Goal: Book appointment/travel/reservation

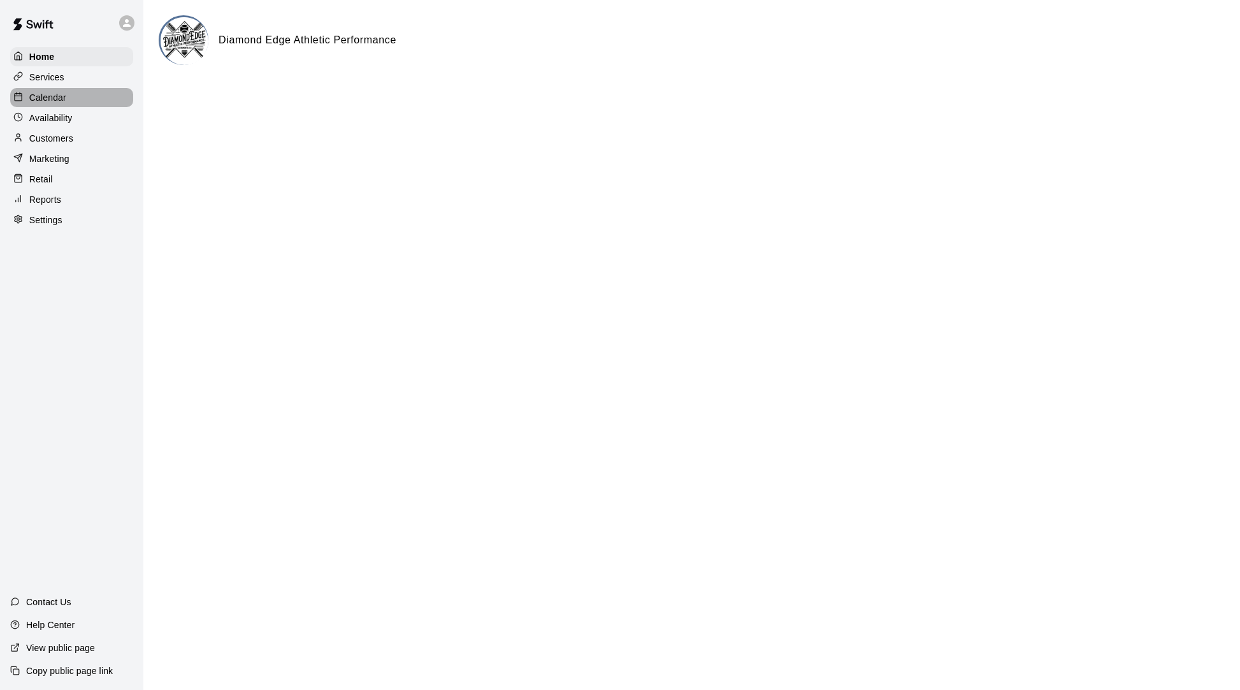
click at [48, 100] on p "Calendar" at bounding box center [47, 97] width 37 height 13
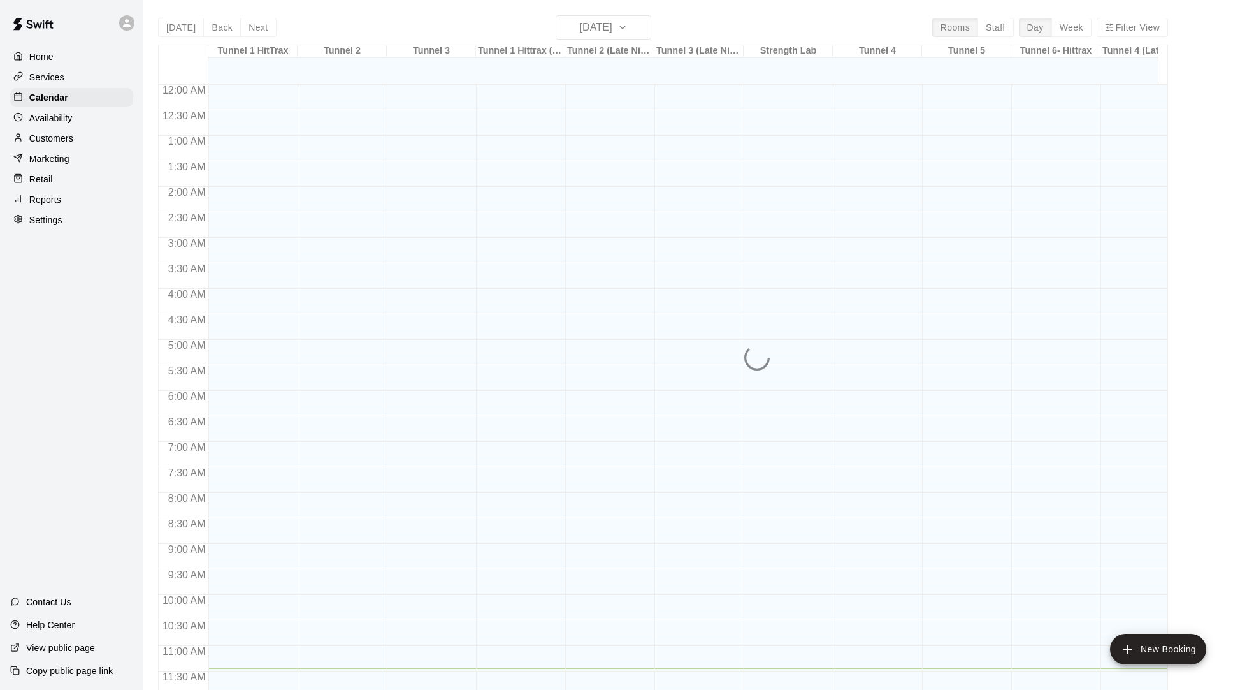
scroll to position [566, 0]
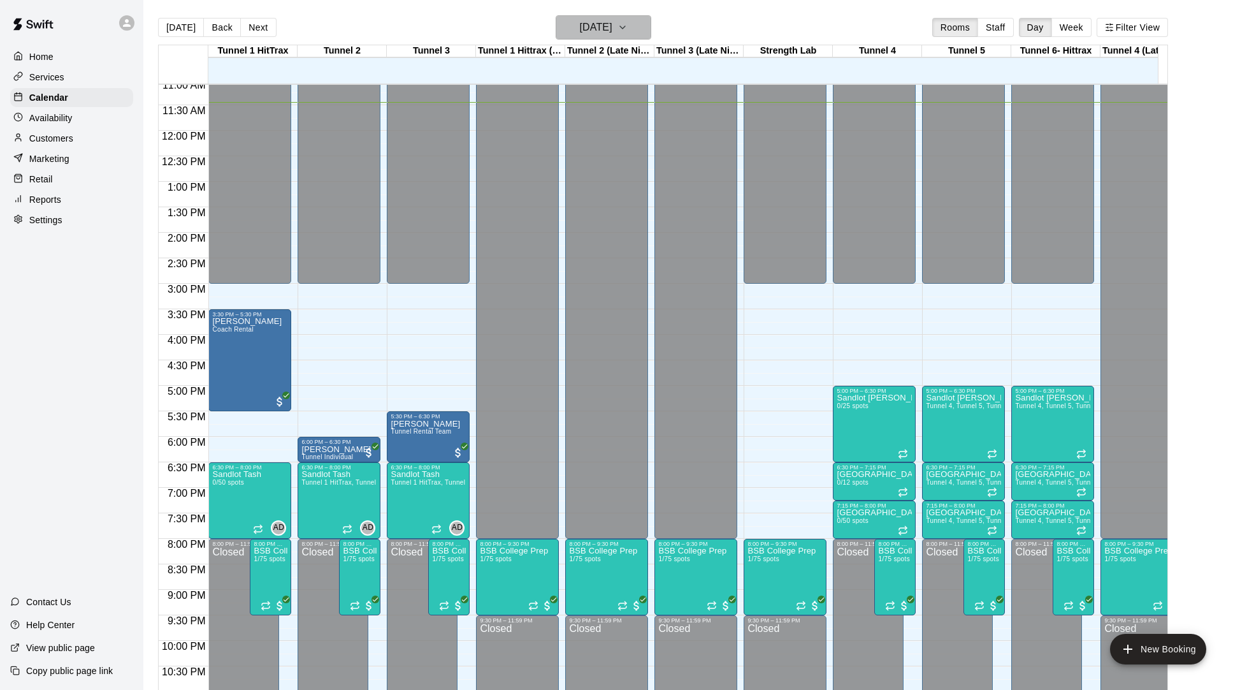
click at [607, 24] on h6 "[DATE]" at bounding box center [596, 27] width 33 height 18
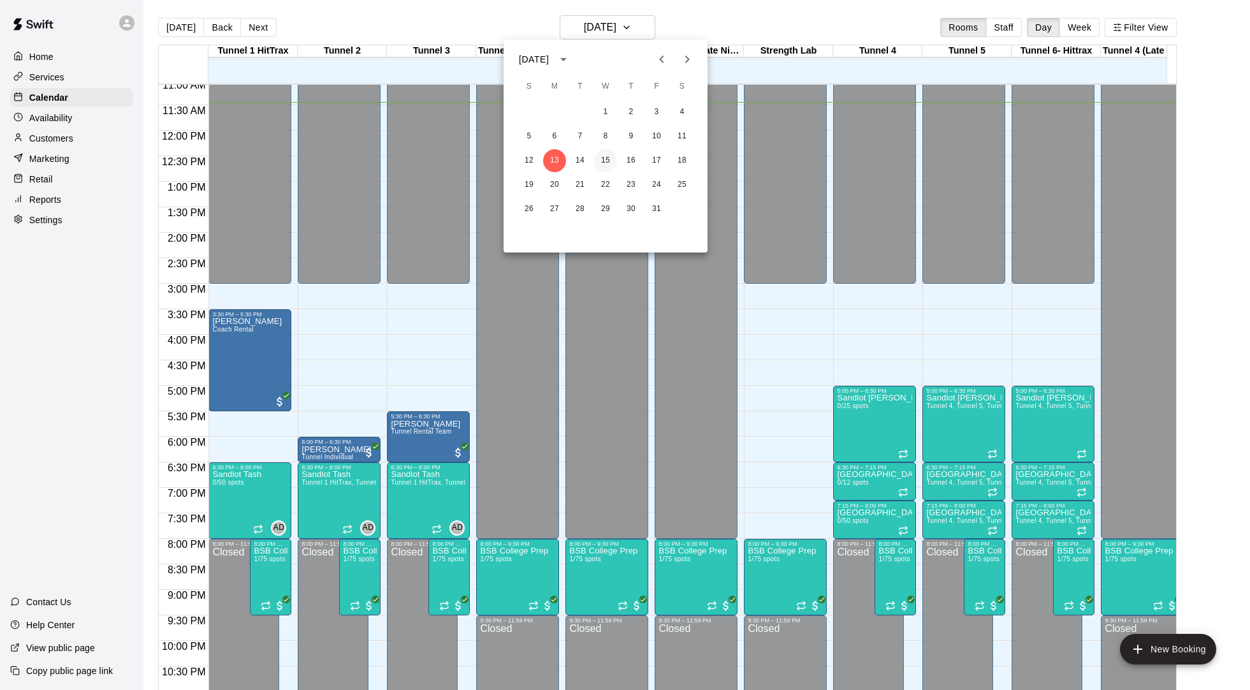
click at [609, 157] on button "15" at bounding box center [605, 160] width 23 height 23
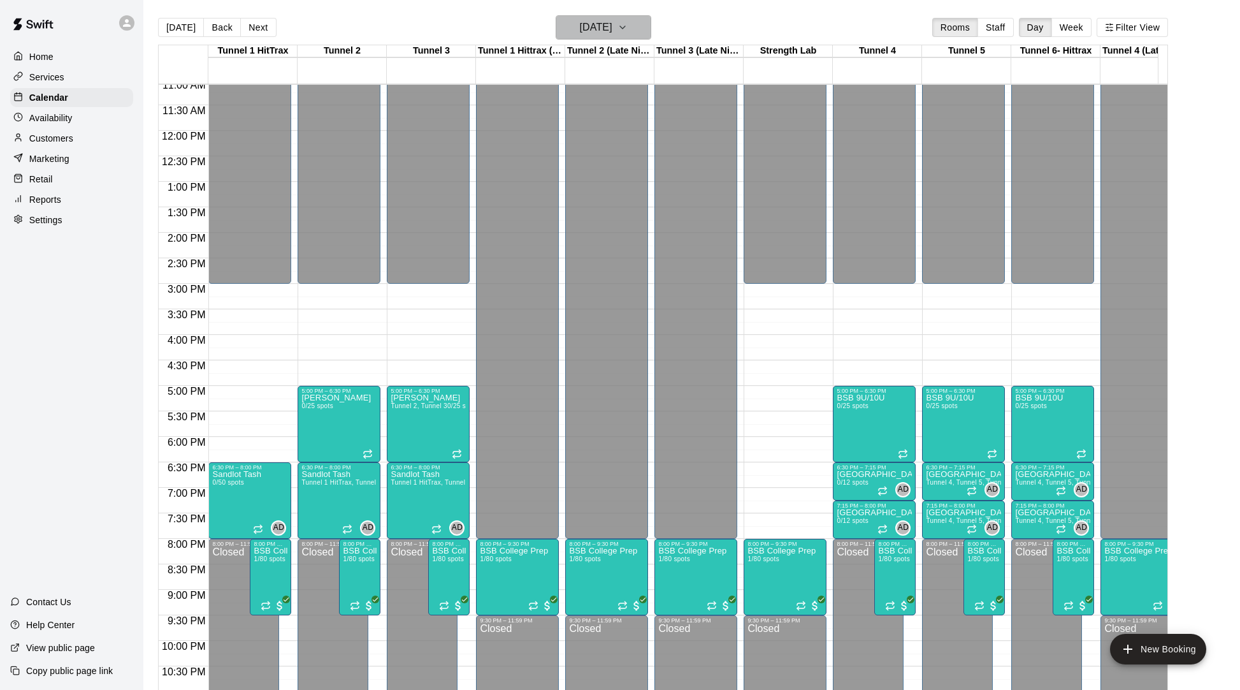
click at [613, 19] on h6 "[DATE]" at bounding box center [596, 27] width 33 height 18
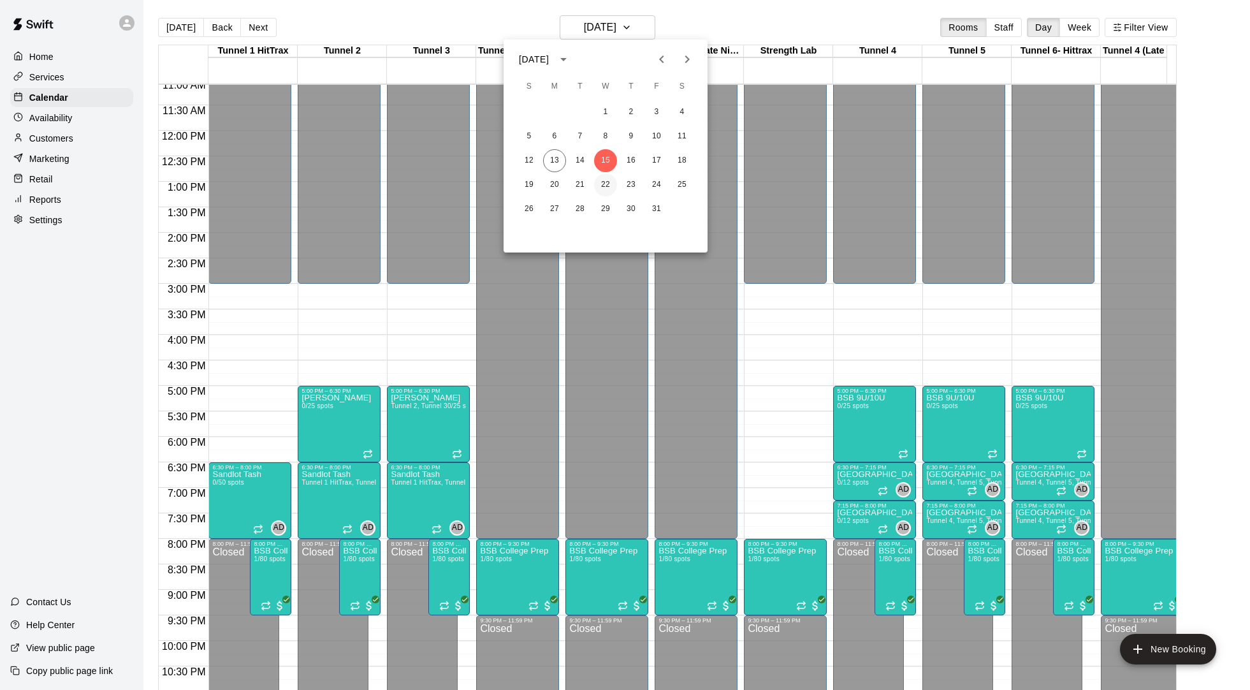
click at [605, 184] on button "22" at bounding box center [605, 184] width 23 height 23
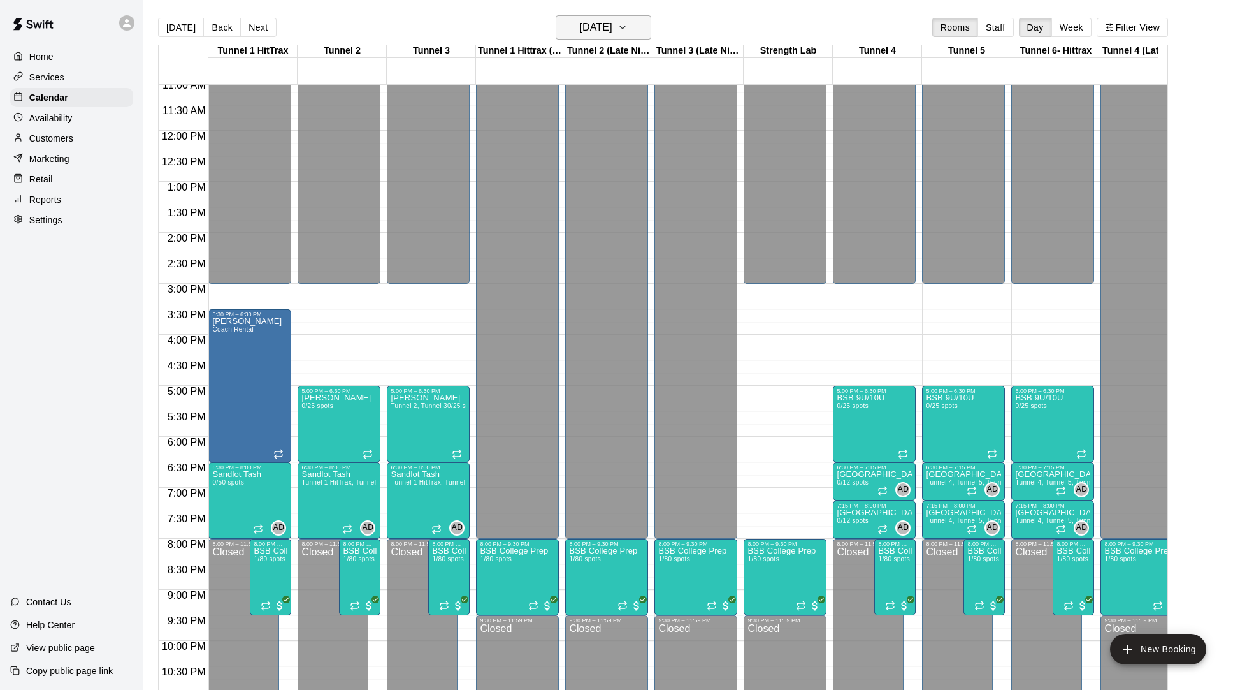
click at [613, 20] on h6 "[DATE]" at bounding box center [596, 27] width 33 height 18
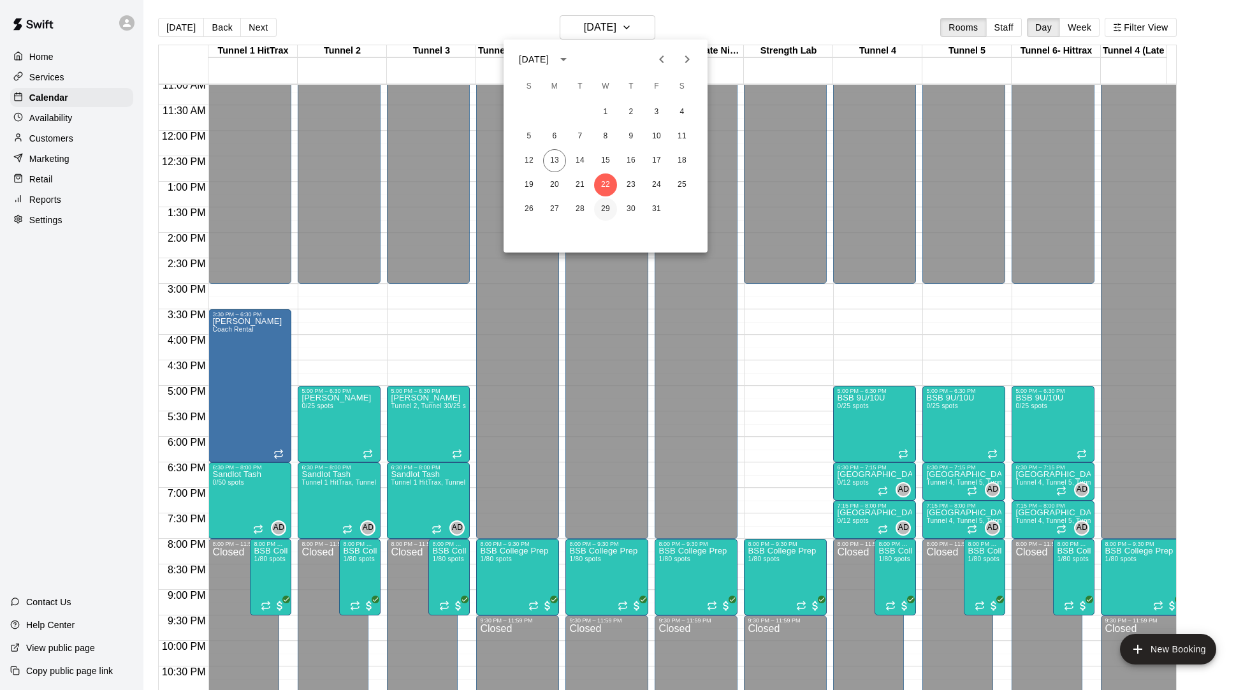
click at [602, 207] on button "29" at bounding box center [605, 209] width 23 height 23
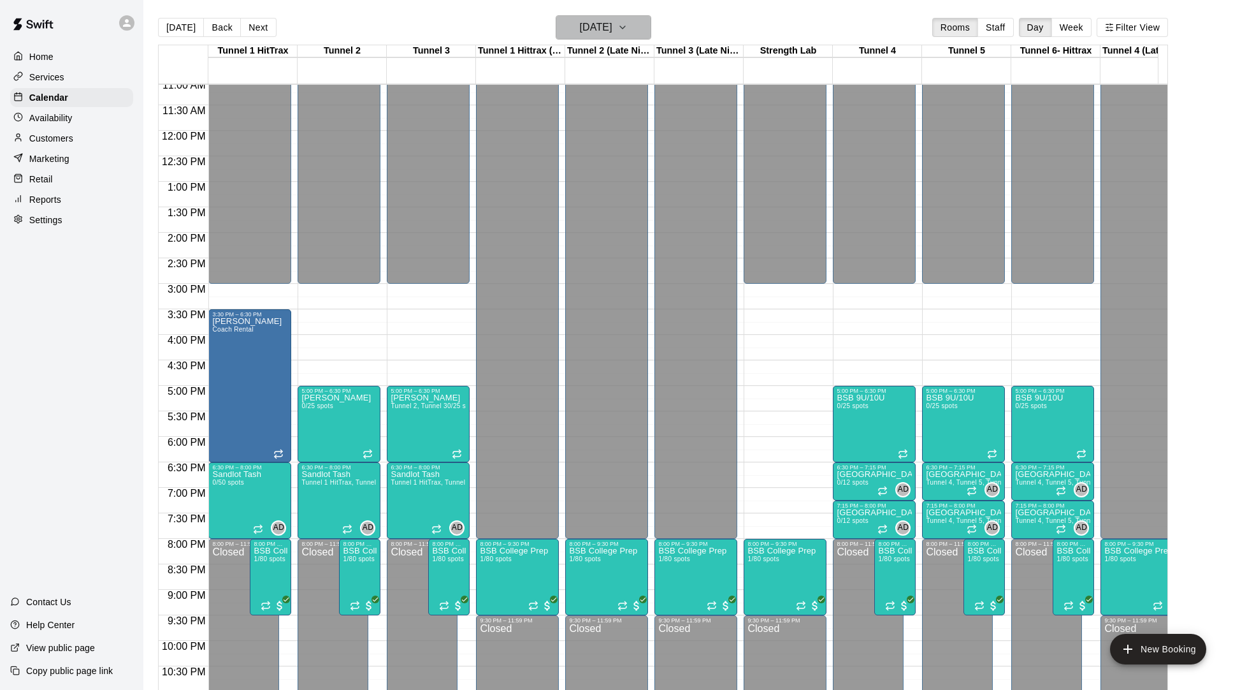
click at [613, 22] on h6 "[DATE]" at bounding box center [596, 27] width 33 height 18
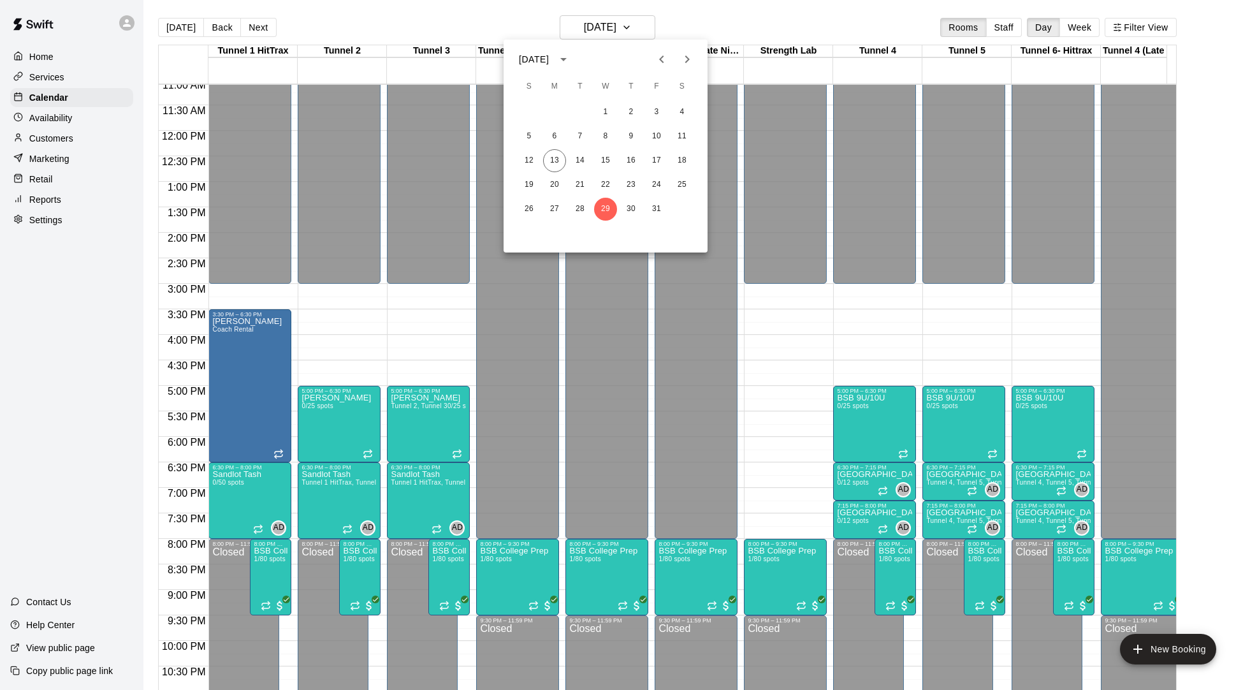
click at [689, 58] on icon "Next month" at bounding box center [686, 59] width 15 height 15
click at [605, 131] on button "5" at bounding box center [605, 136] width 23 height 23
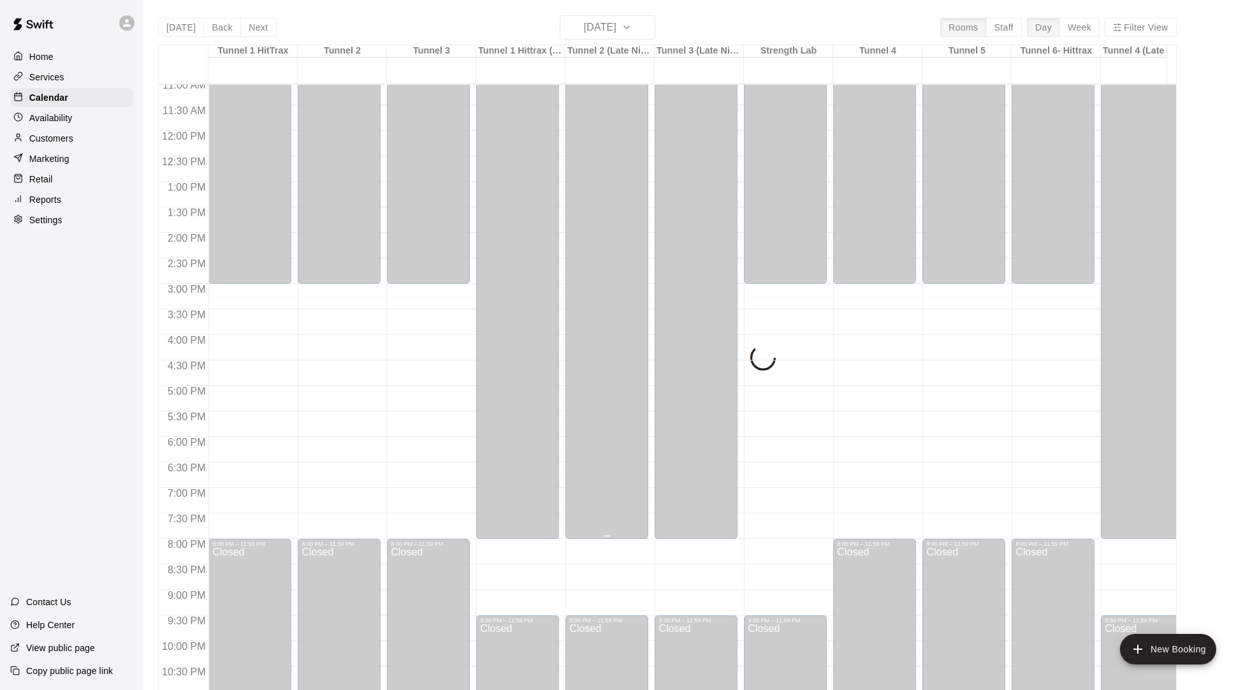
click at [606, 136] on div "Closed" at bounding box center [606, 35] width 75 height 1016
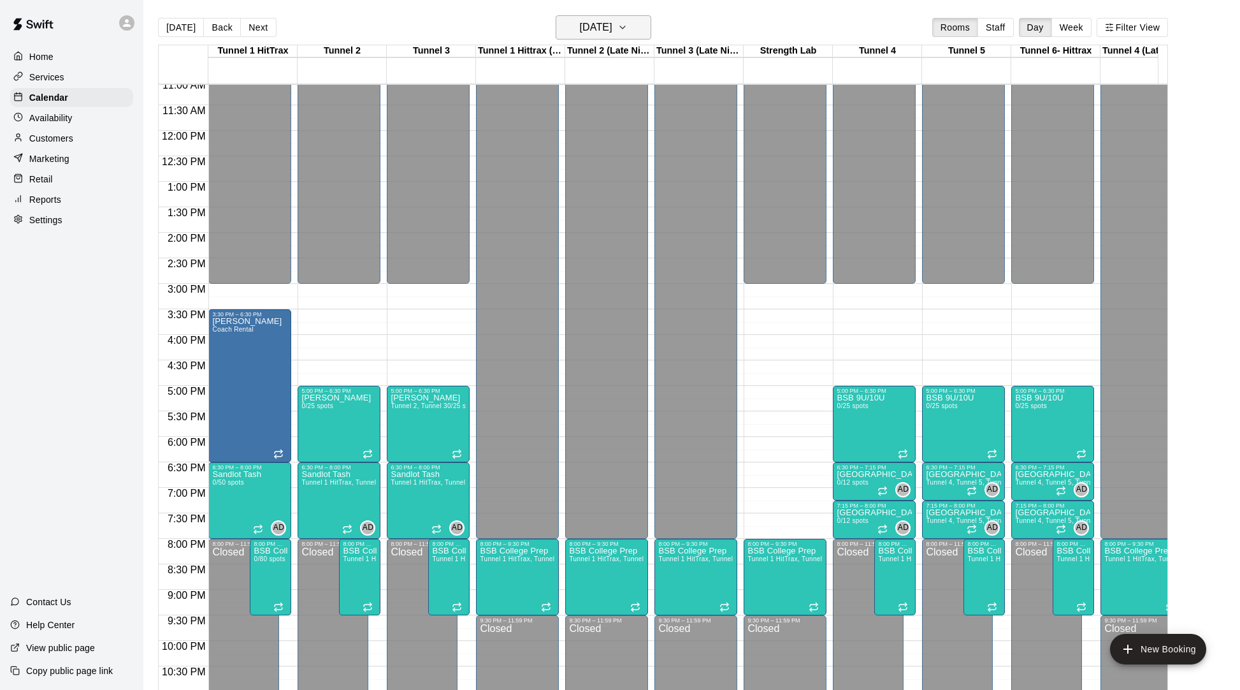
click at [613, 24] on h6 "[DATE]" at bounding box center [596, 27] width 33 height 18
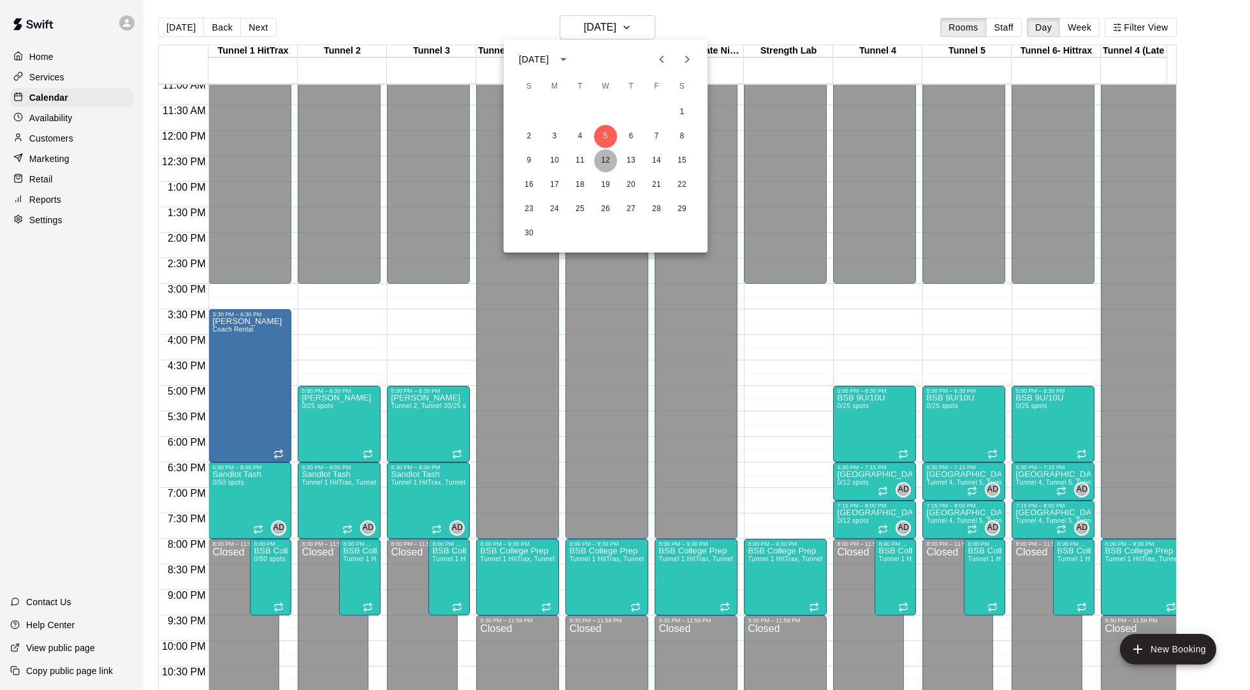
click at [603, 154] on button "12" at bounding box center [605, 160] width 23 height 23
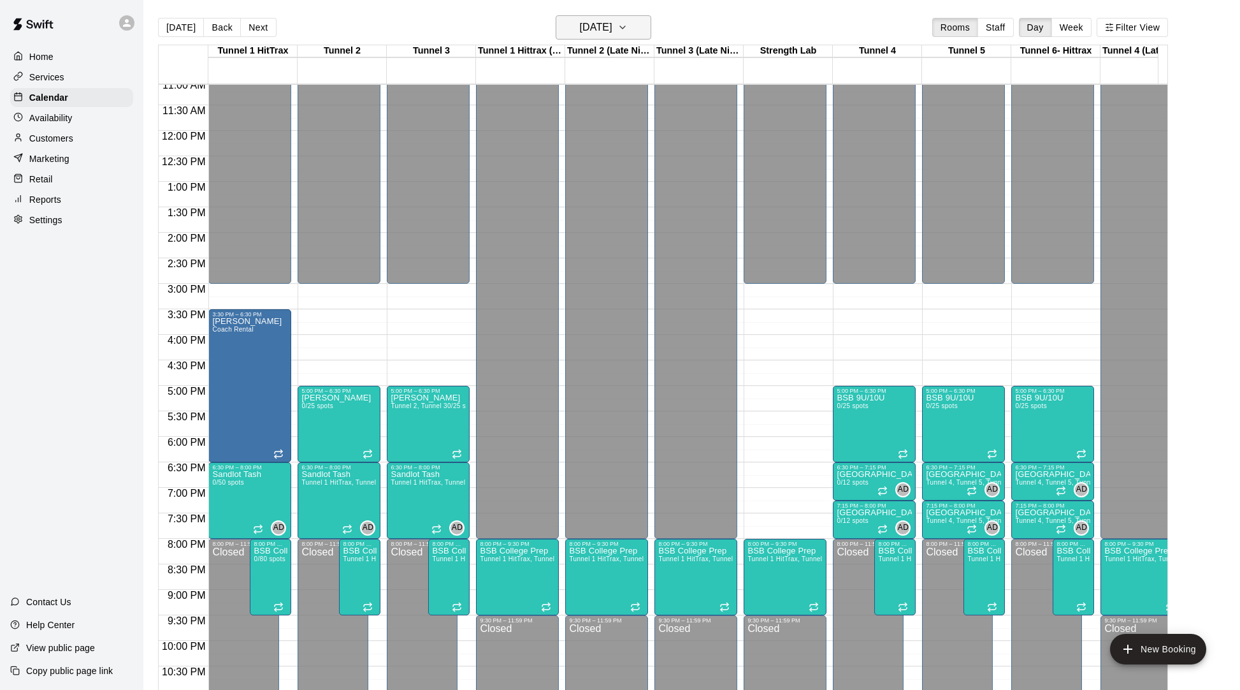
click at [613, 27] on h6 "[DATE]" at bounding box center [596, 27] width 33 height 18
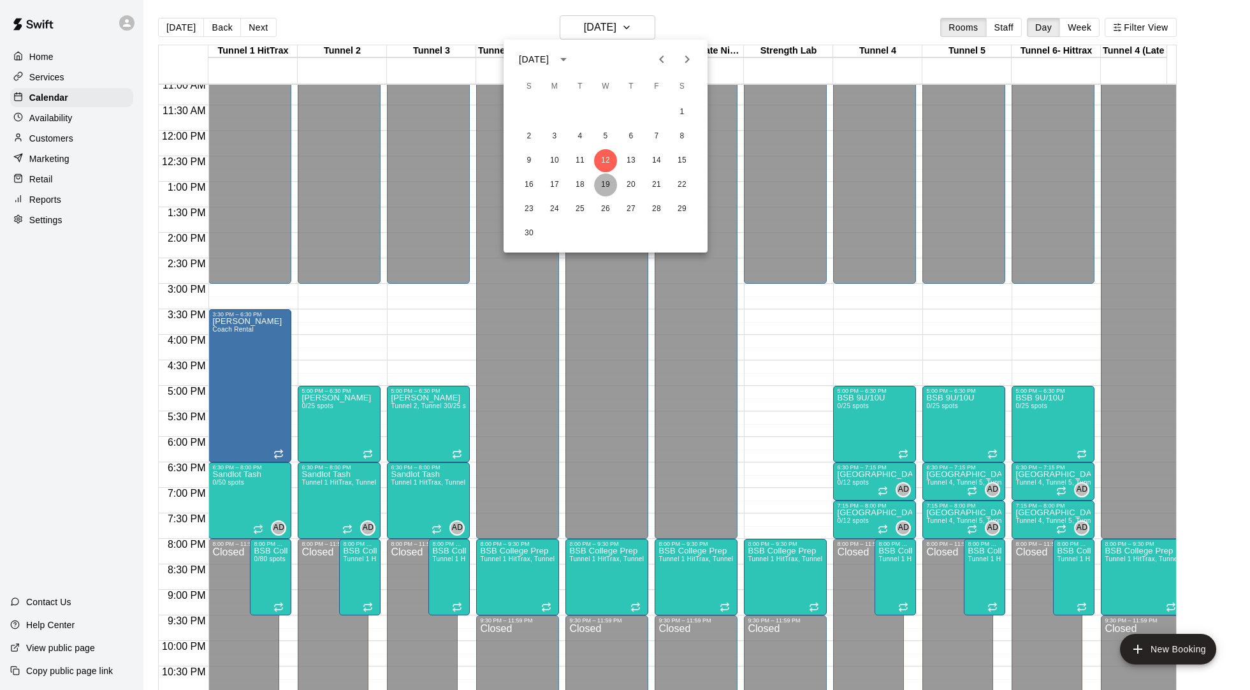
click at [602, 180] on button "19" at bounding box center [605, 184] width 23 height 23
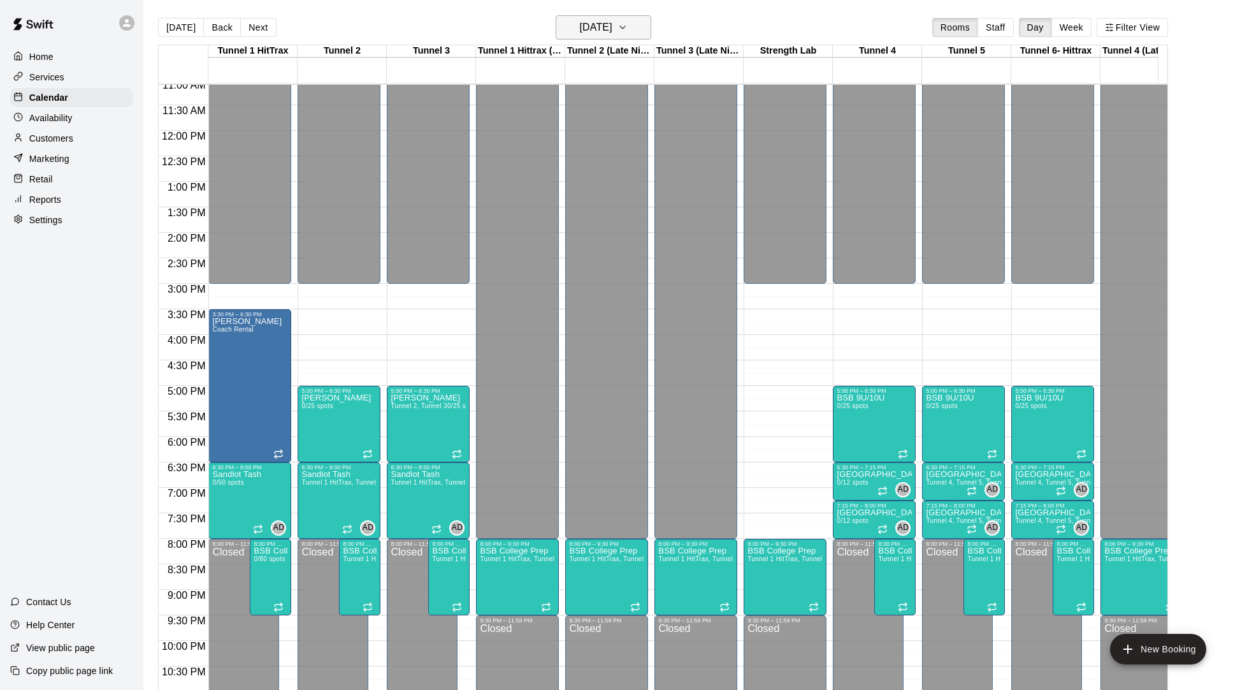
click at [595, 32] on h6 "[DATE]" at bounding box center [596, 27] width 33 height 18
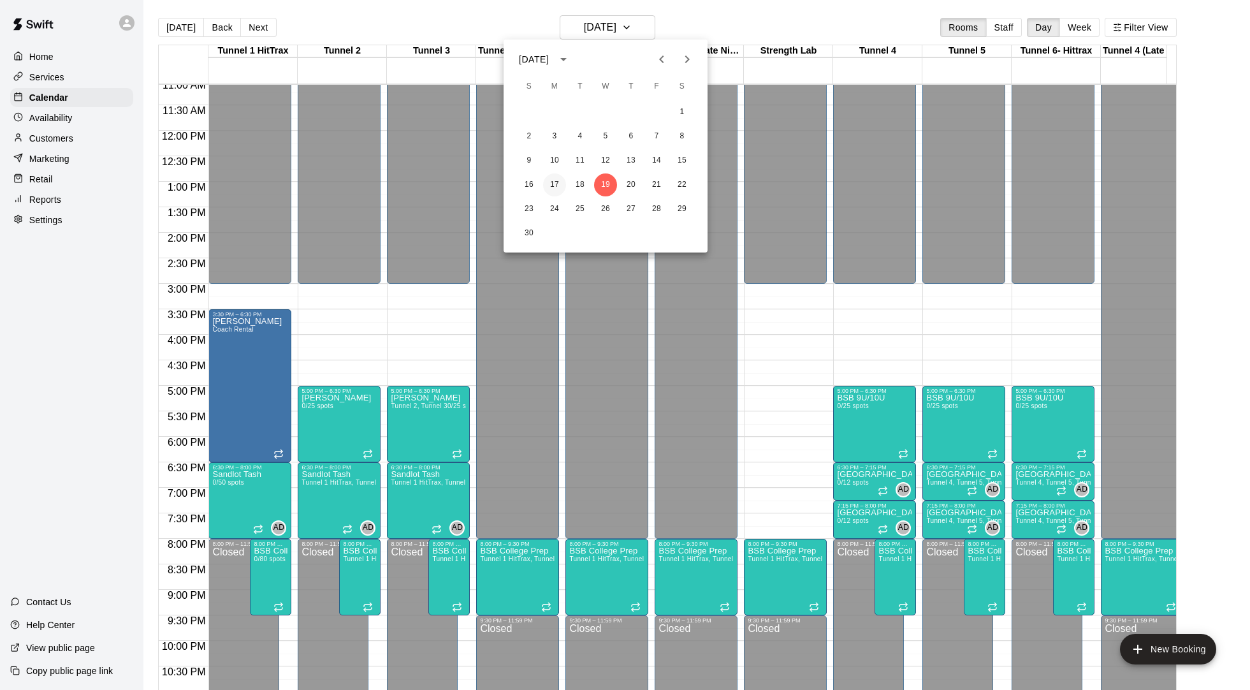
click at [559, 178] on button "17" at bounding box center [554, 184] width 23 height 23
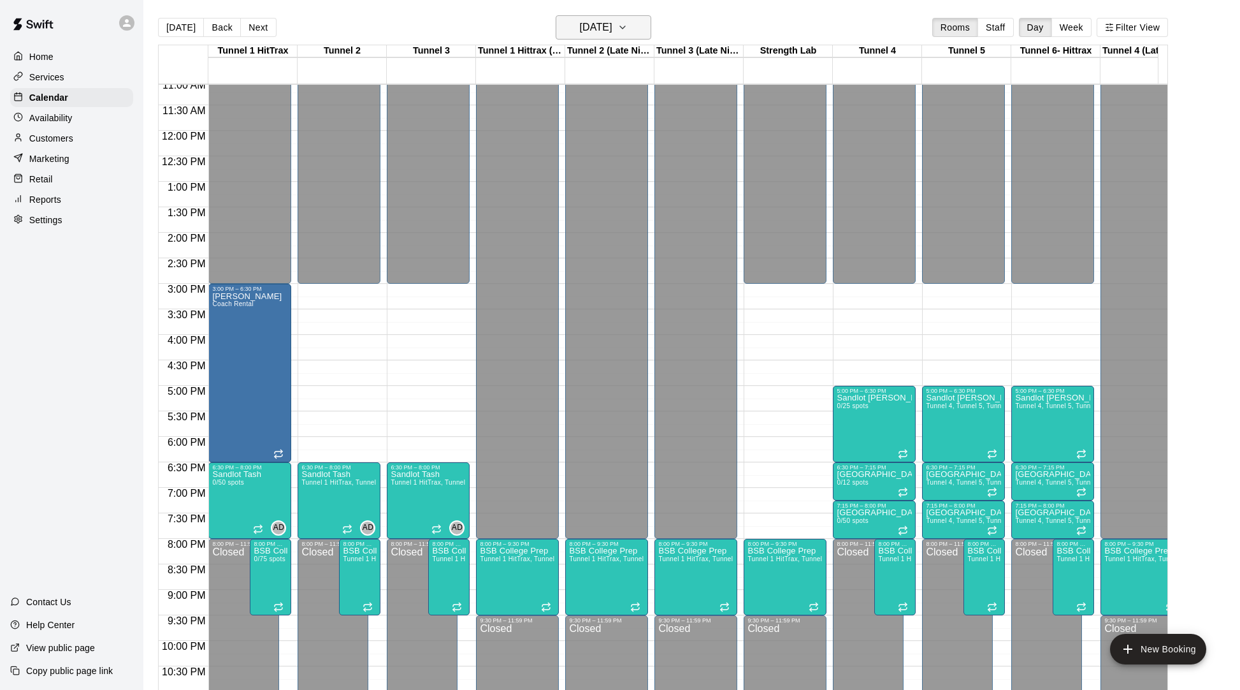
click at [609, 24] on h6 "[DATE]" at bounding box center [596, 27] width 33 height 18
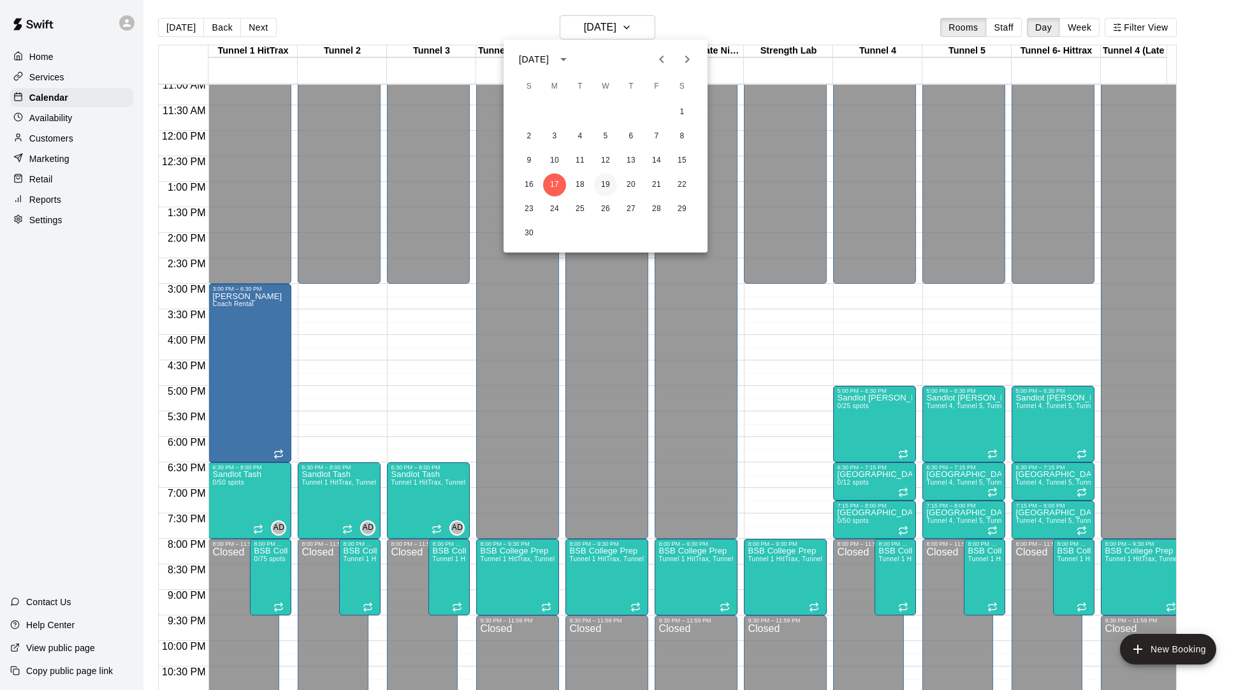
click at [603, 184] on button "19" at bounding box center [605, 184] width 23 height 23
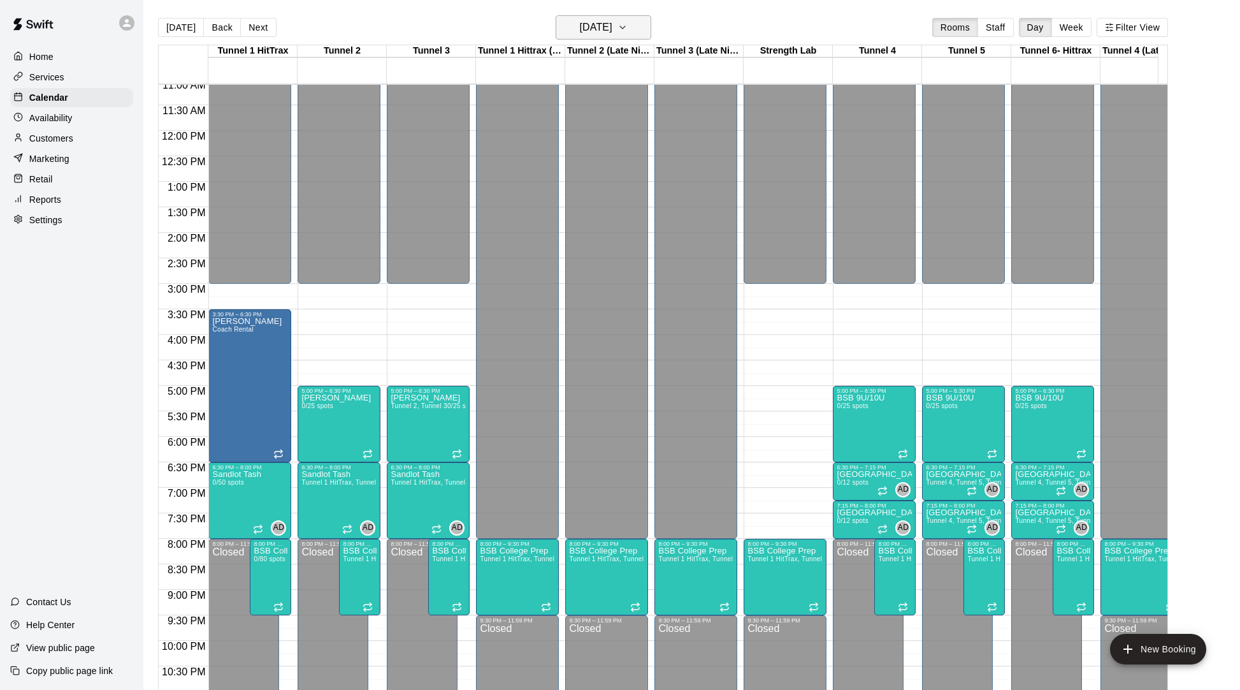
click at [580, 28] on h6 "[DATE]" at bounding box center [596, 27] width 33 height 18
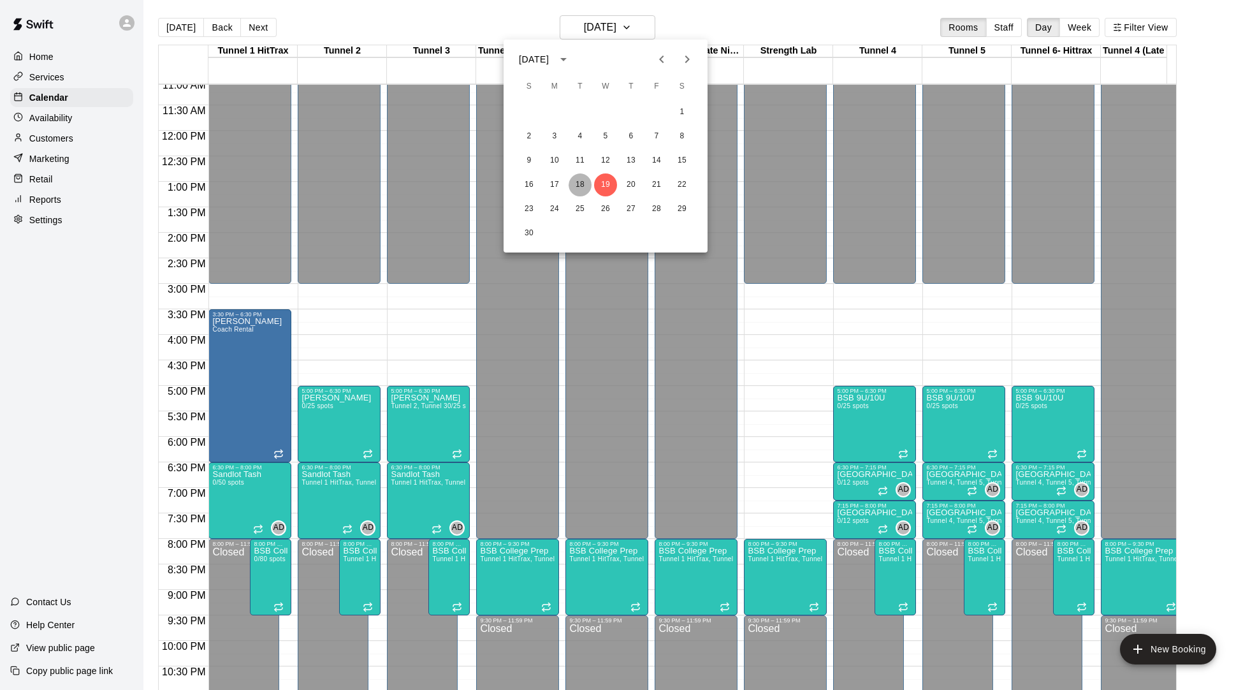
click at [575, 185] on button "18" at bounding box center [580, 184] width 23 height 23
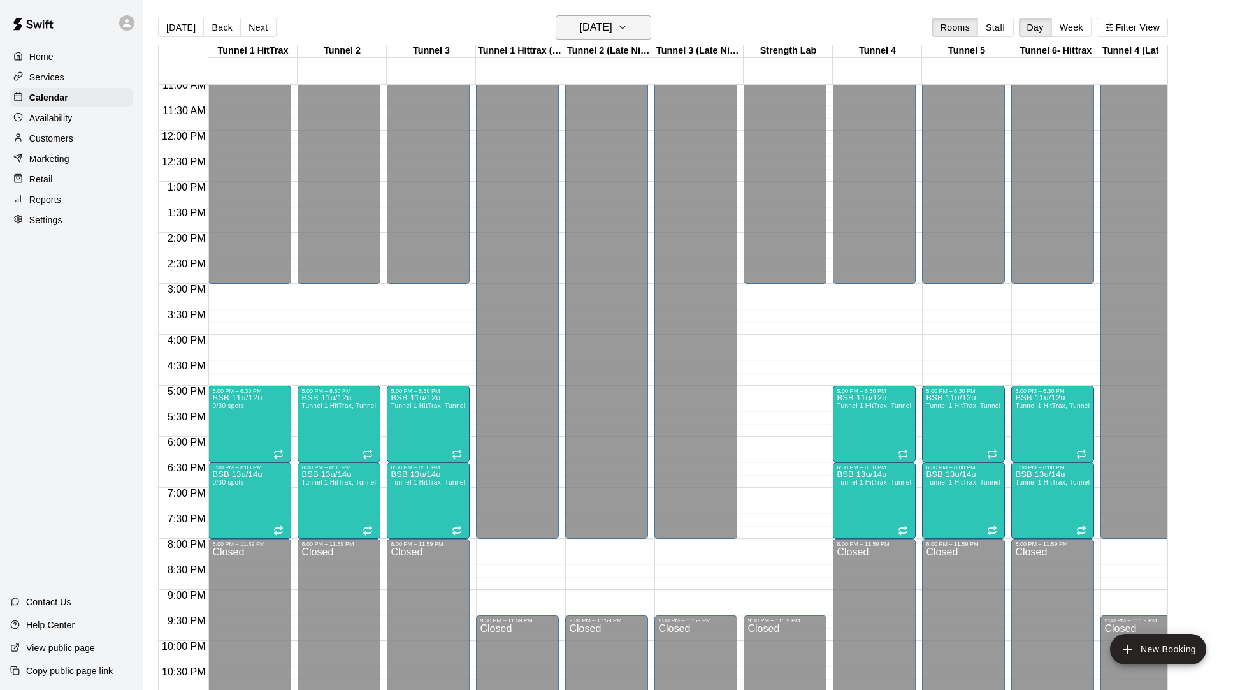
click at [597, 25] on h6 "[DATE]" at bounding box center [596, 27] width 33 height 18
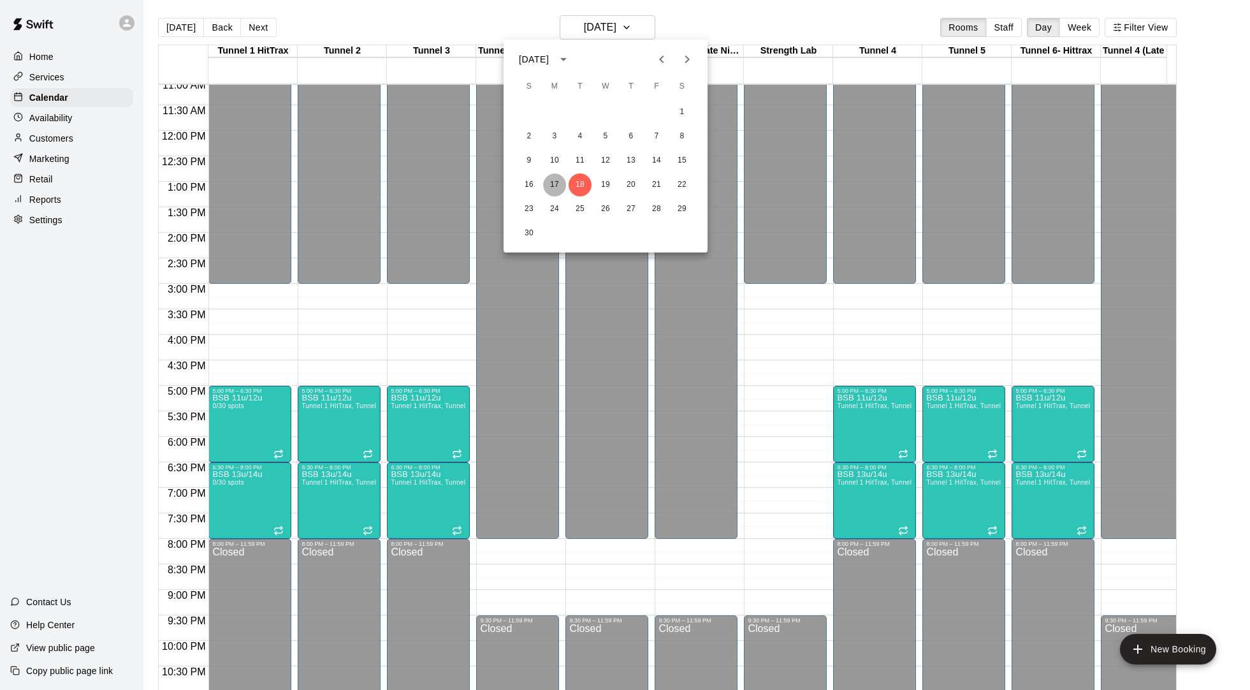
click at [550, 182] on button "17" at bounding box center [554, 184] width 23 height 23
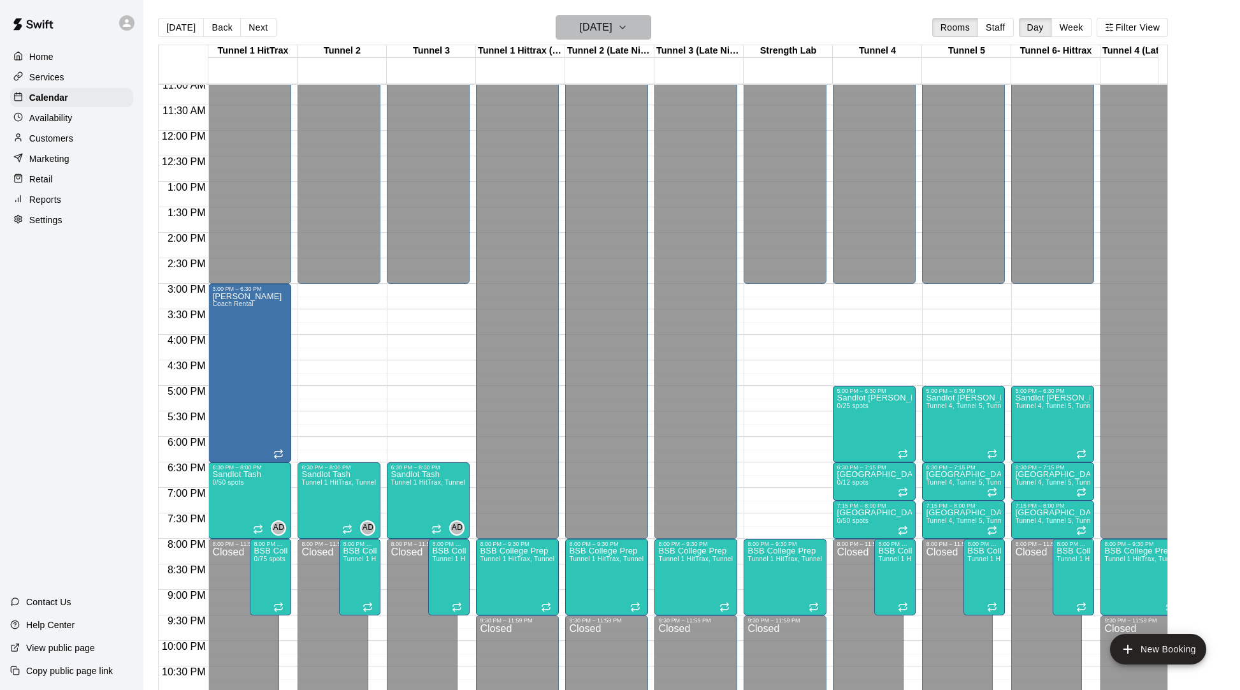
click at [604, 28] on h6 "[DATE]" at bounding box center [596, 27] width 33 height 18
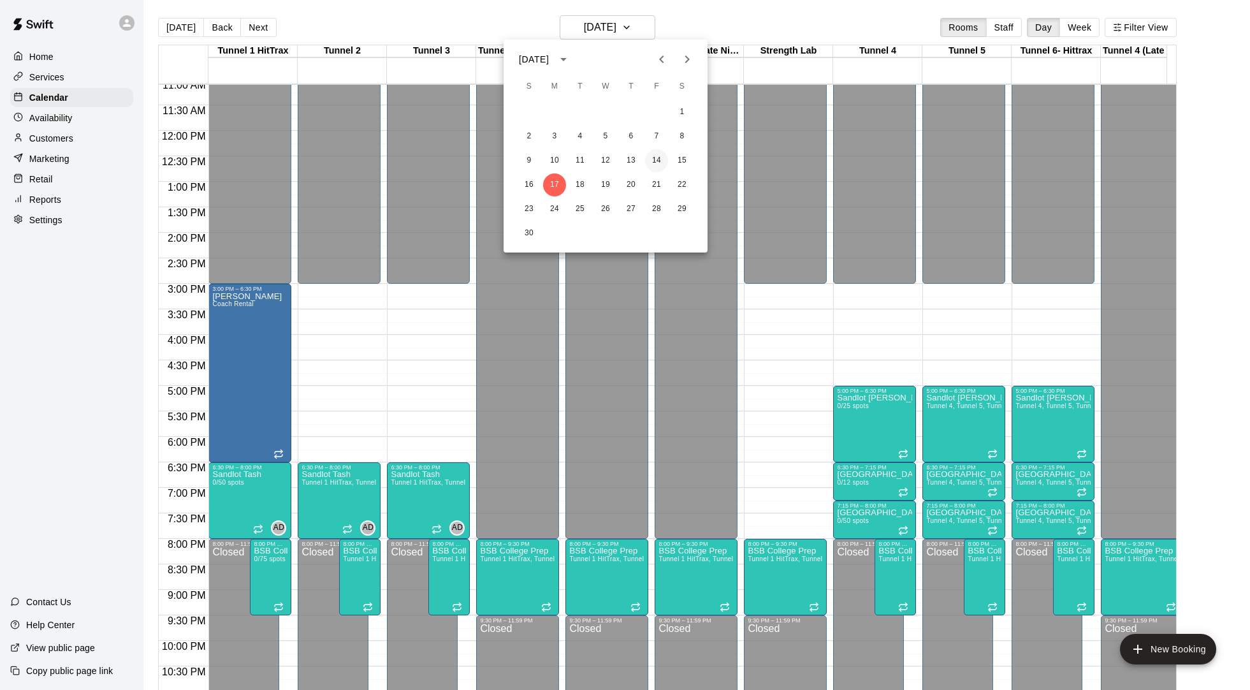
click at [651, 157] on button "14" at bounding box center [656, 160] width 23 height 23
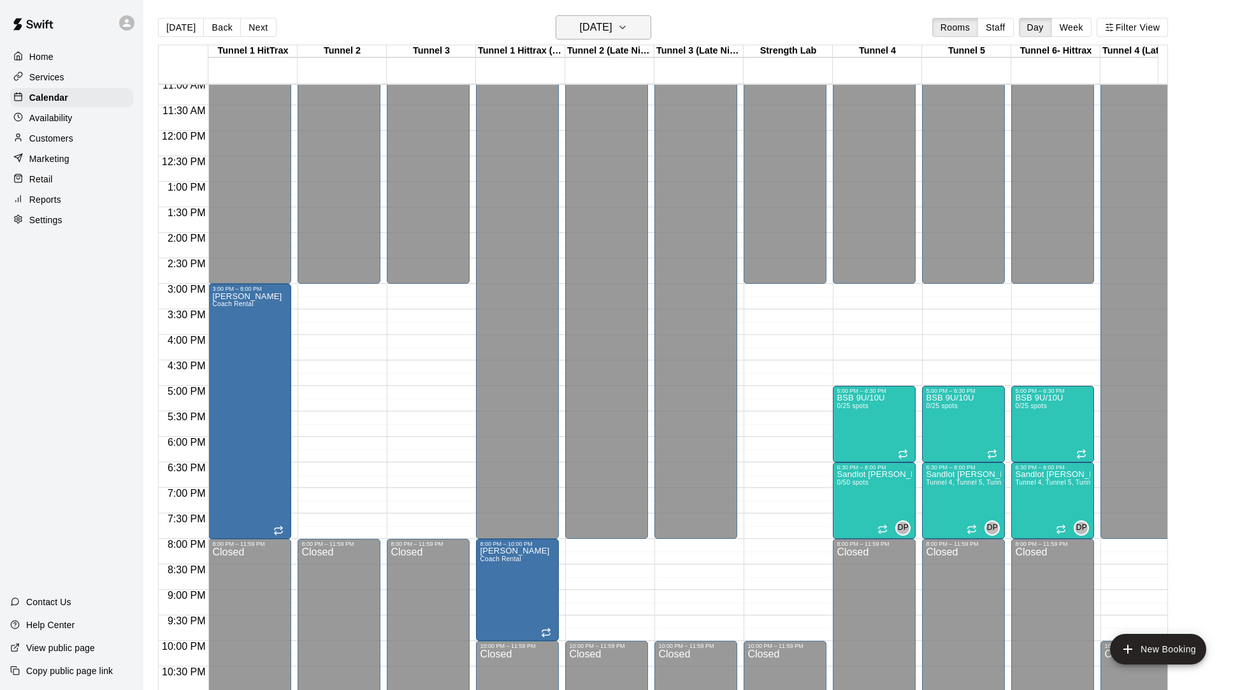
click at [612, 29] on h6 "[DATE]" at bounding box center [596, 27] width 33 height 18
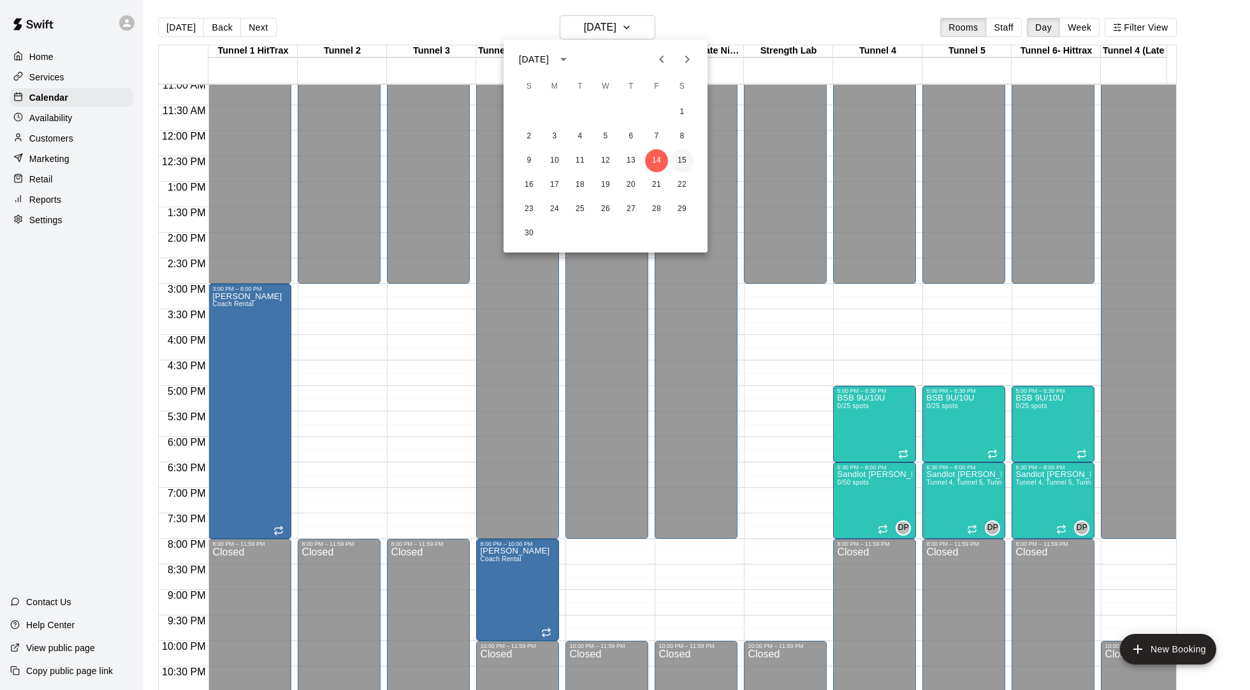
click at [678, 156] on button "15" at bounding box center [682, 160] width 23 height 23
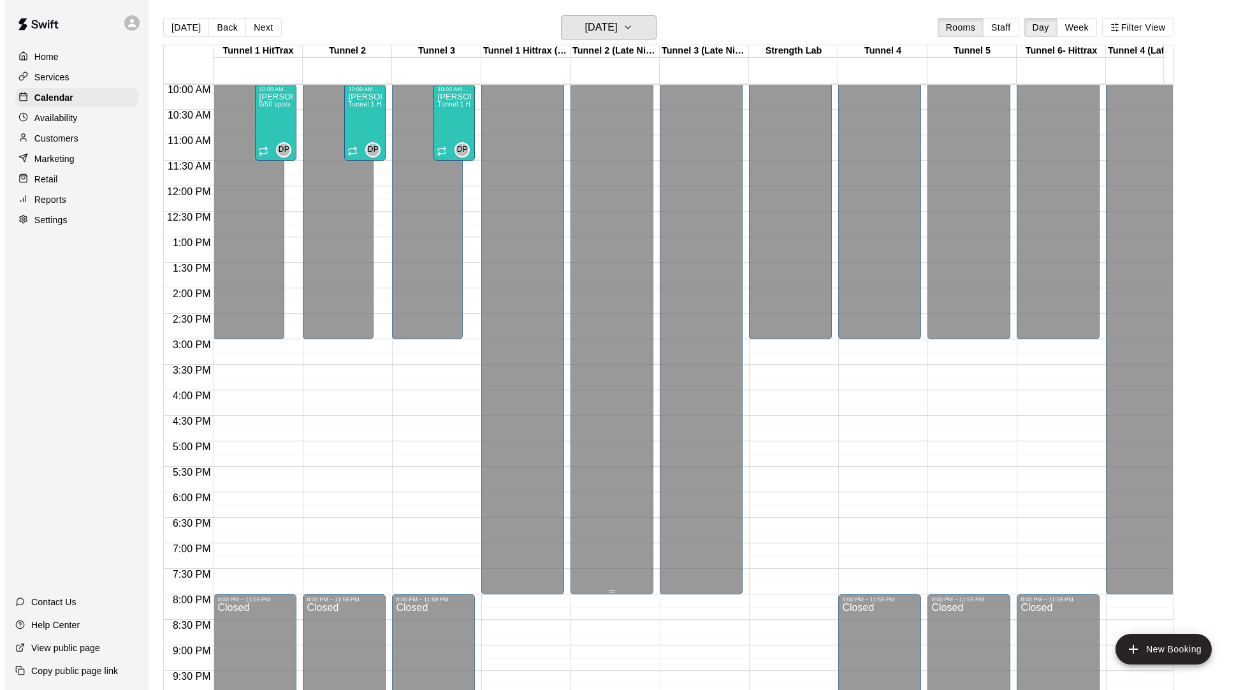
scroll to position [439, 0]
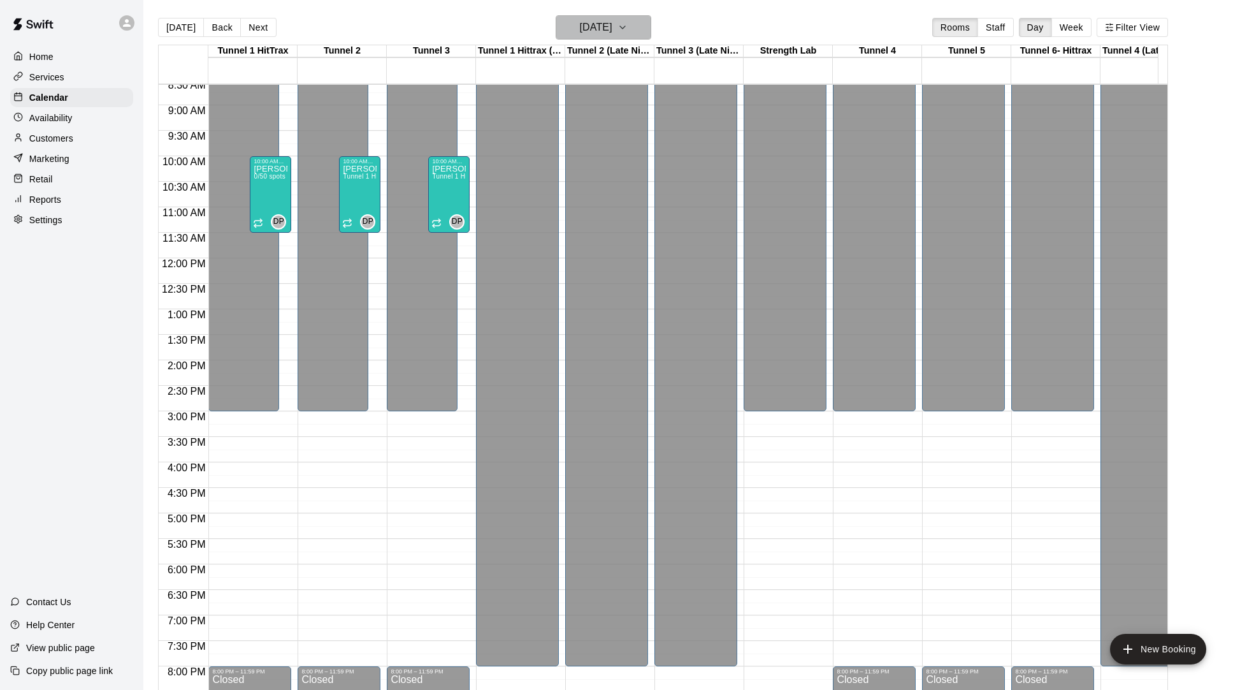
click at [613, 25] on h6 "[DATE]" at bounding box center [596, 27] width 33 height 18
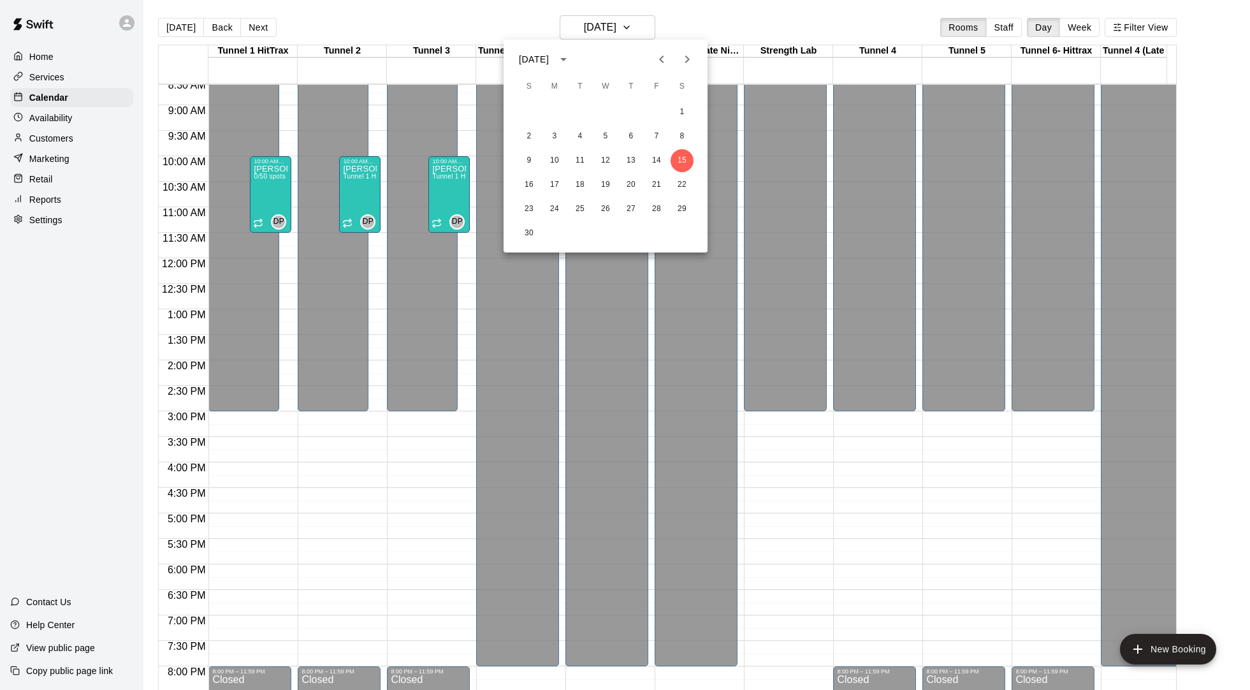
click at [640, 27] on div at bounding box center [625, 345] width 1250 height 690
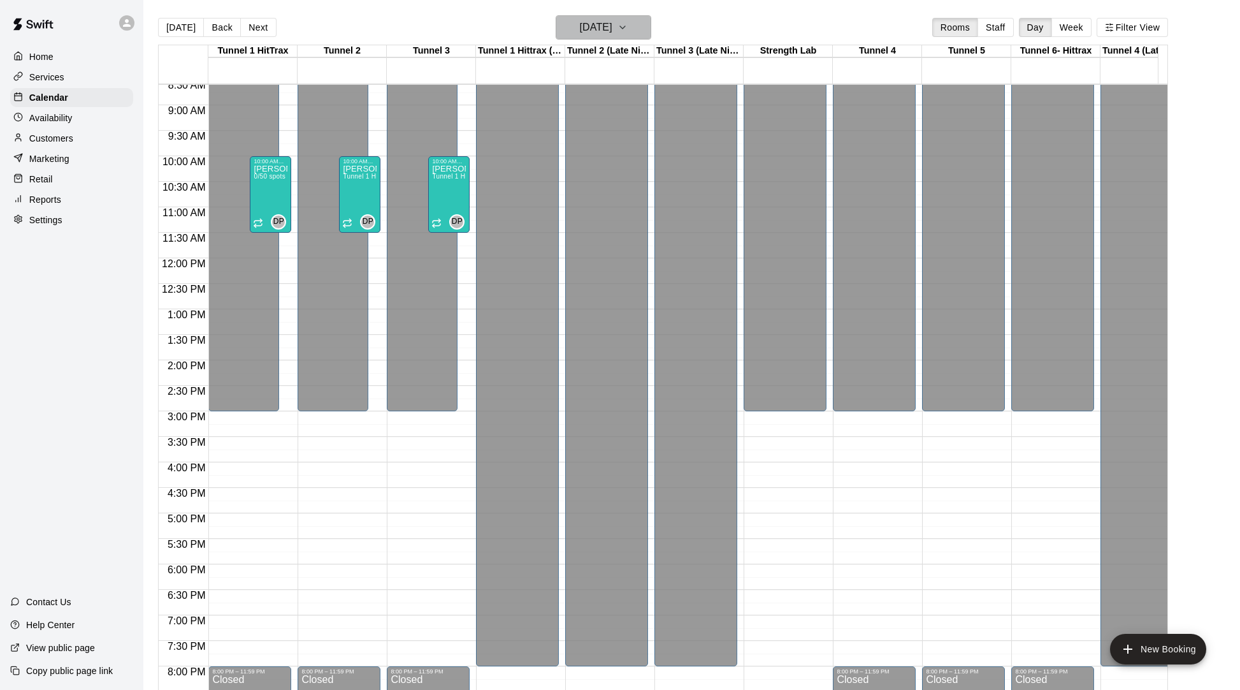
click at [640, 27] on button "[DATE]" at bounding box center [604, 27] width 96 height 24
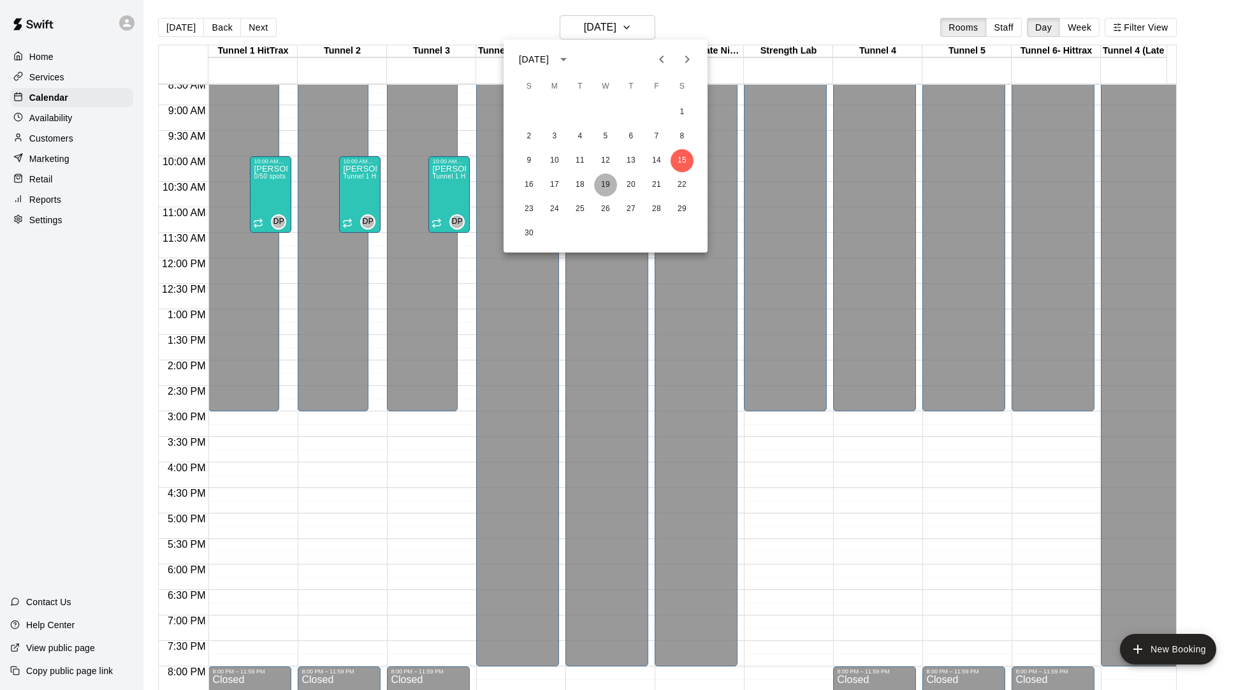
click at [604, 179] on button "19" at bounding box center [605, 184] width 23 height 23
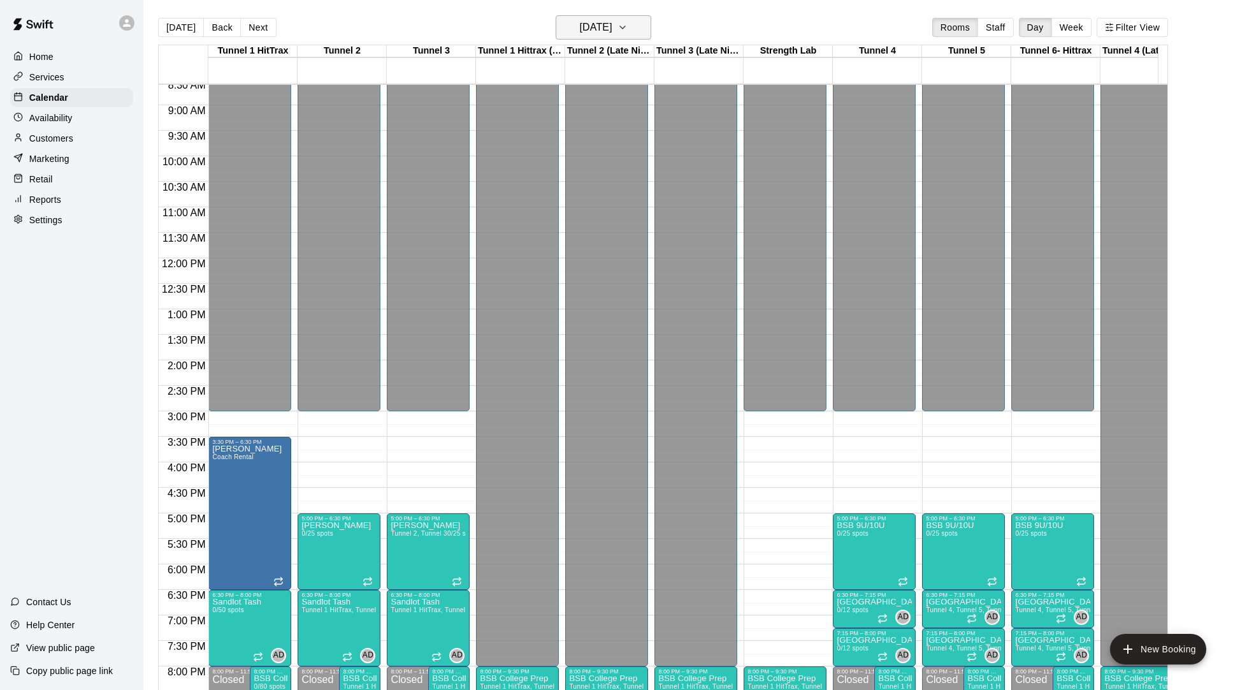
click at [613, 27] on h6 "[DATE]" at bounding box center [596, 27] width 33 height 18
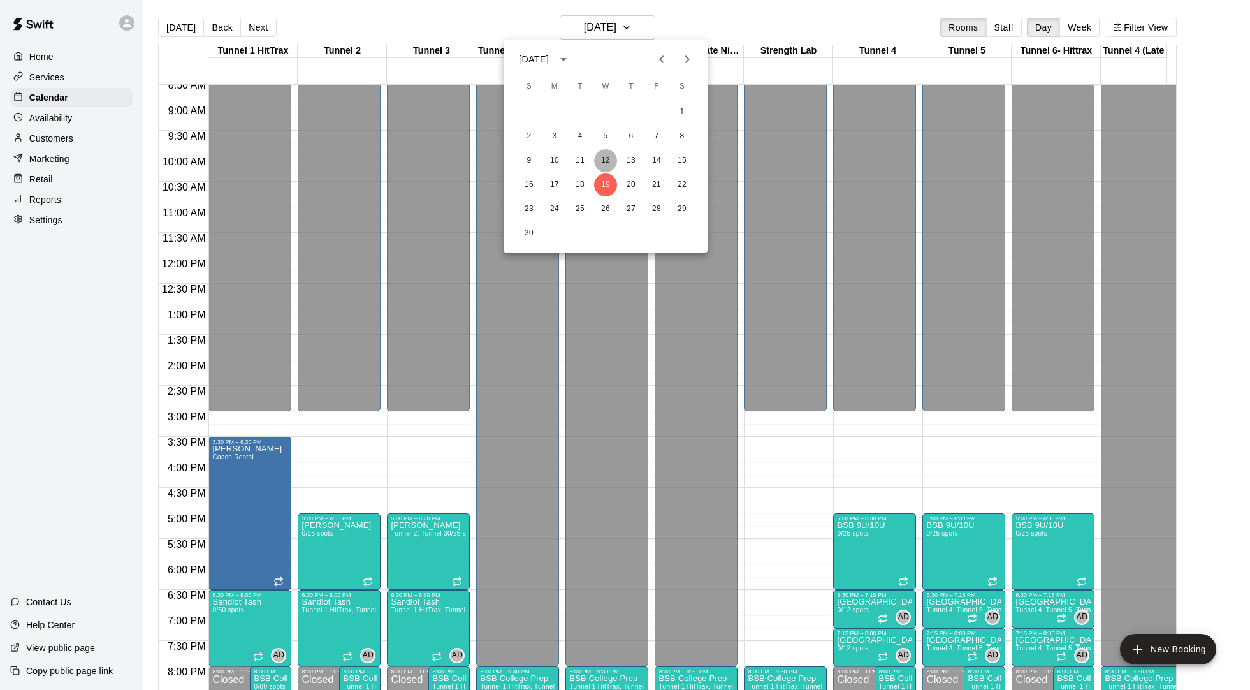
click at [606, 160] on button "12" at bounding box center [605, 160] width 23 height 23
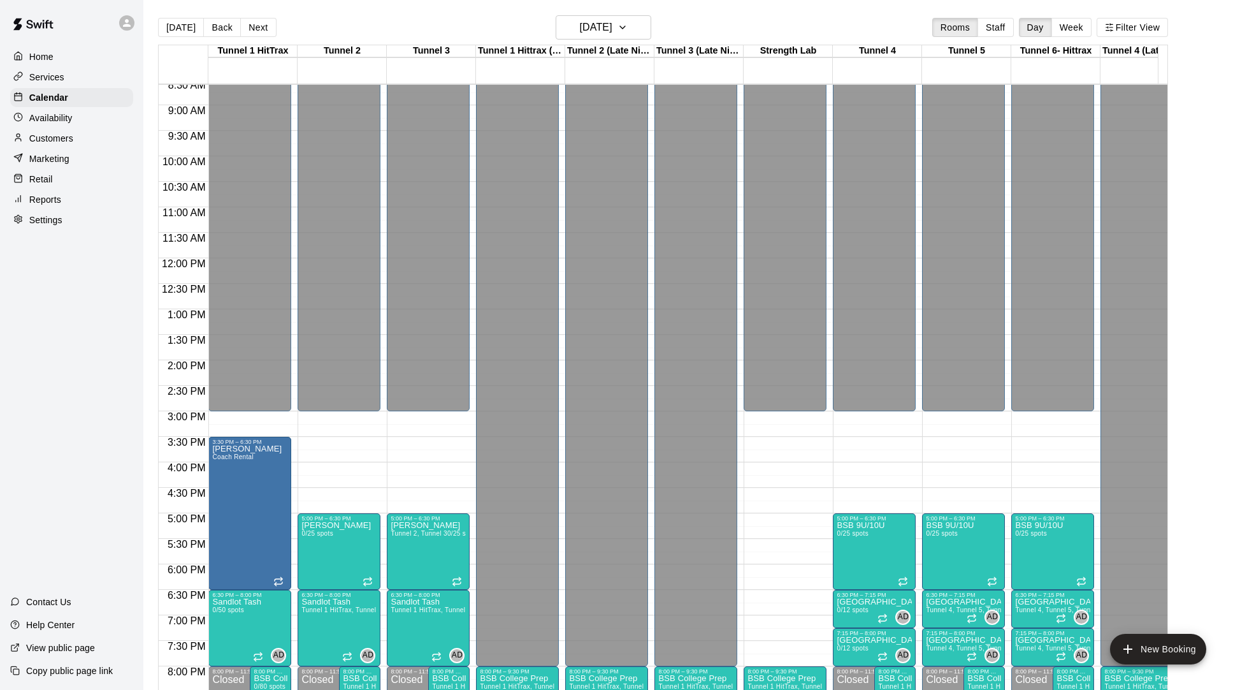
click at [92, 370] on div "Home Services Calendar Availability Customers Marketing Retail Reports Settings…" at bounding box center [71, 345] width 143 height 690
click at [609, 25] on h6 "[DATE]" at bounding box center [596, 27] width 33 height 18
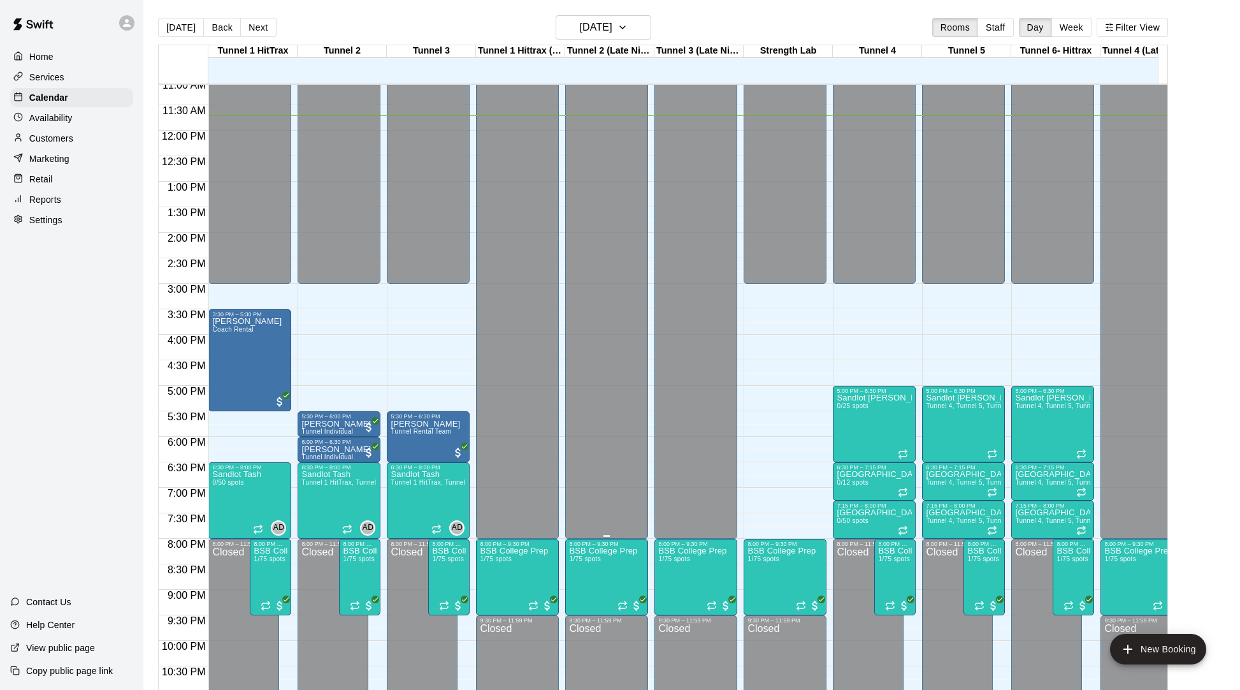
scroll to position [615, 0]
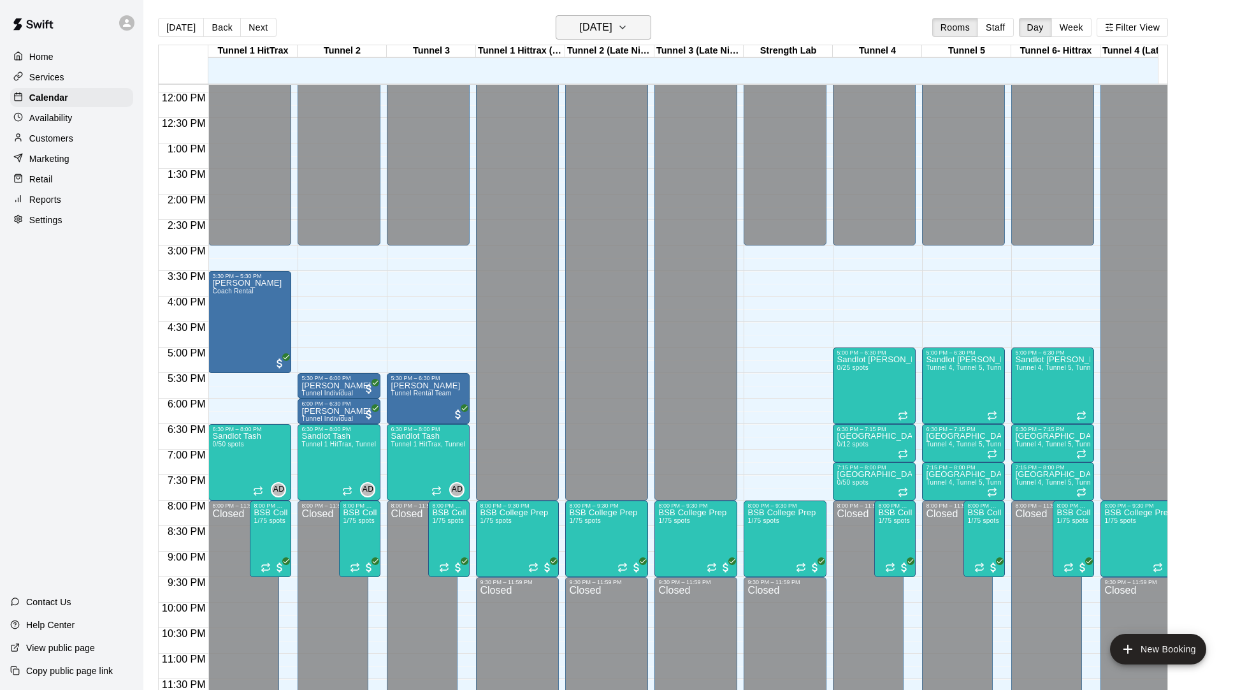
click at [597, 27] on h6 "[DATE]" at bounding box center [596, 27] width 33 height 18
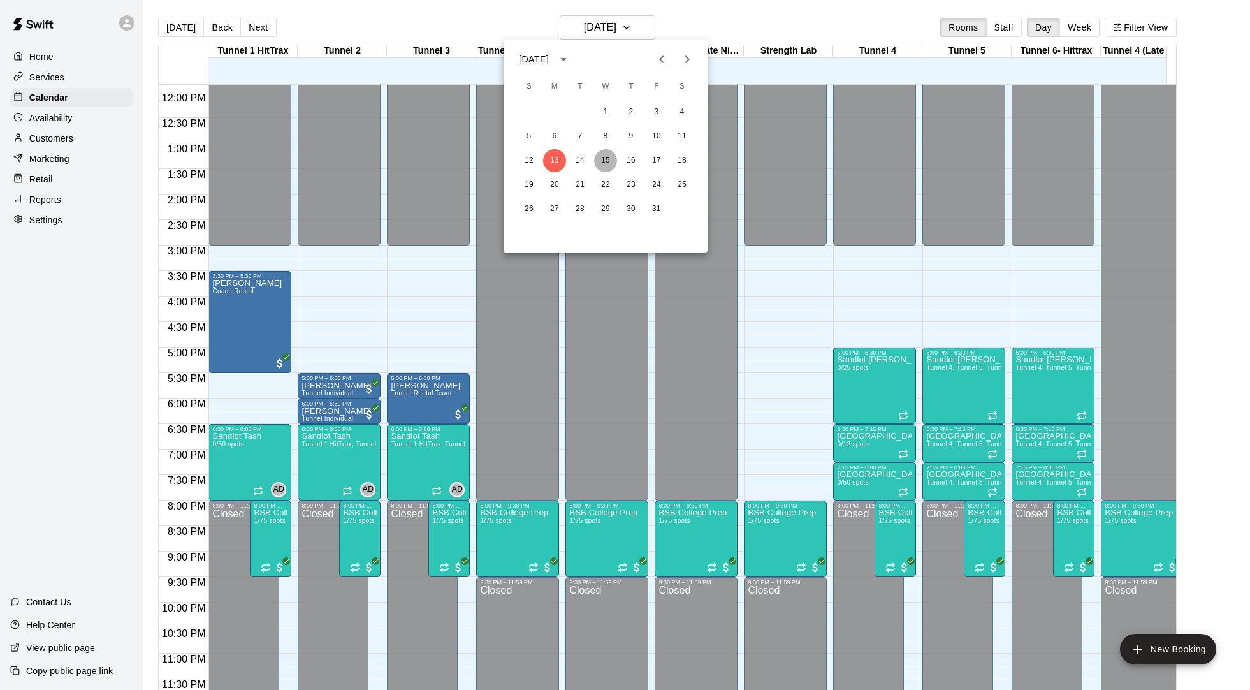
click at [600, 156] on button "15" at bounding box center [605, 160] width 23 height 23
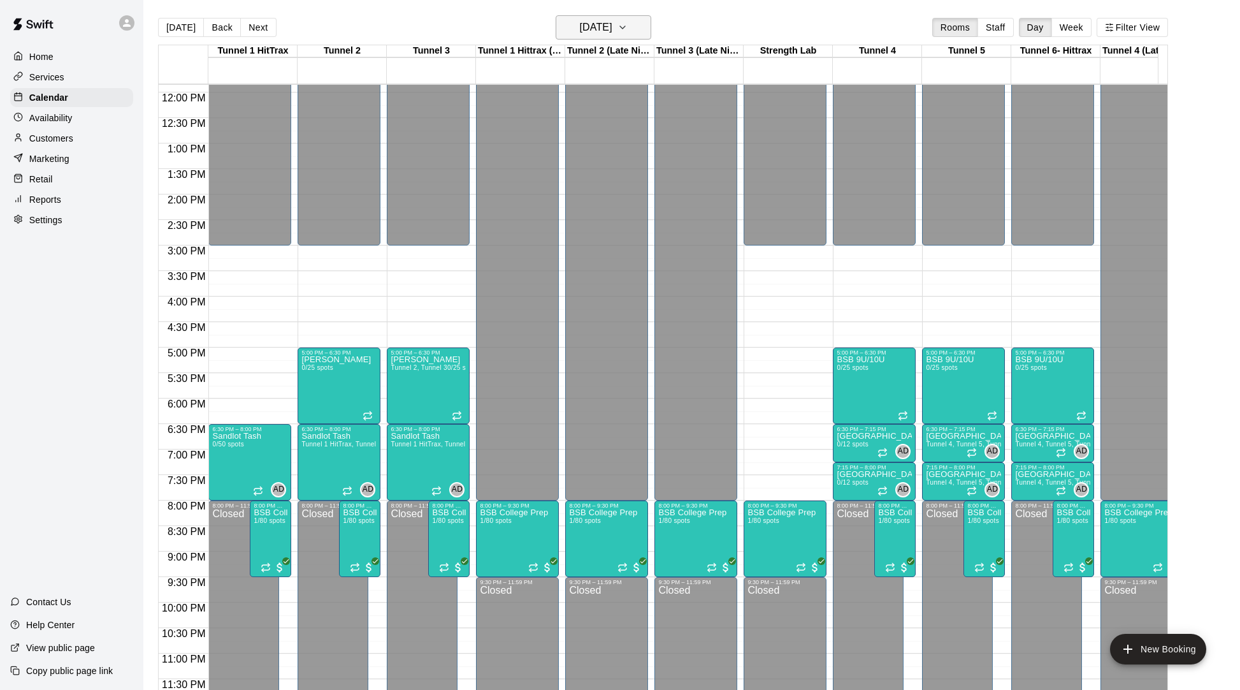
click at [588, 23] on h6 "[DATE]" at bounding box center [596, 27] width 33 height 18
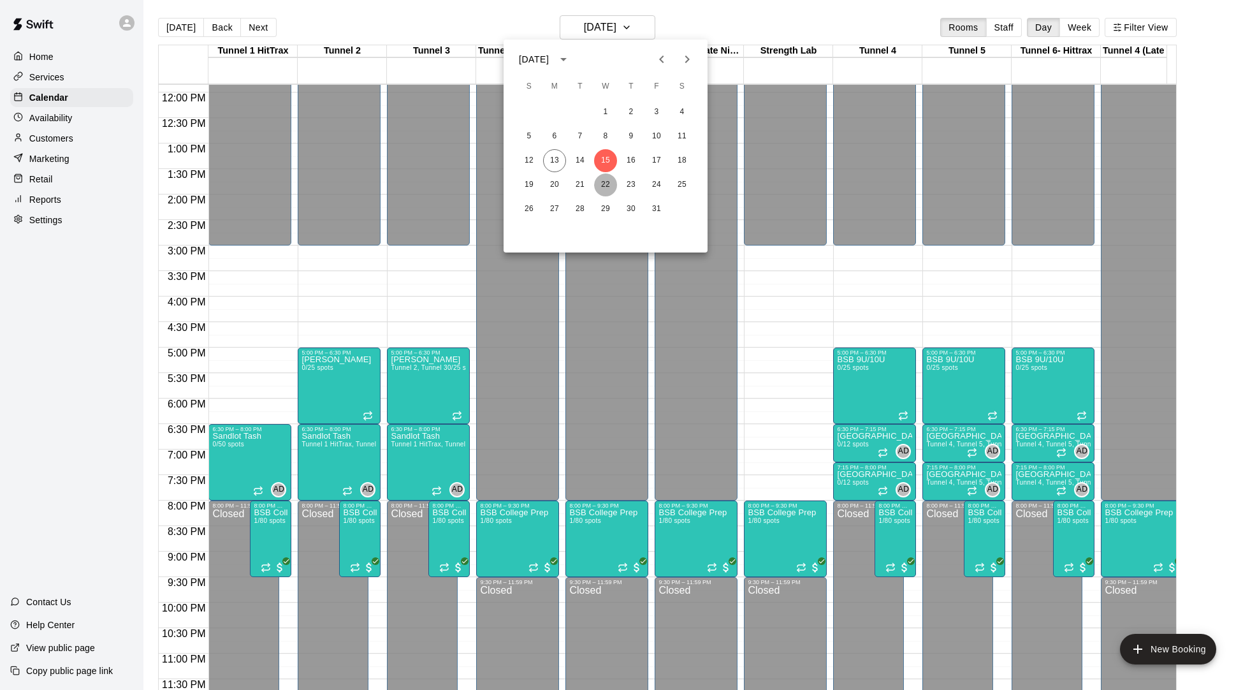
click at [601, 180] on button "22" at bounding box center [605, 184] width 23 height 23
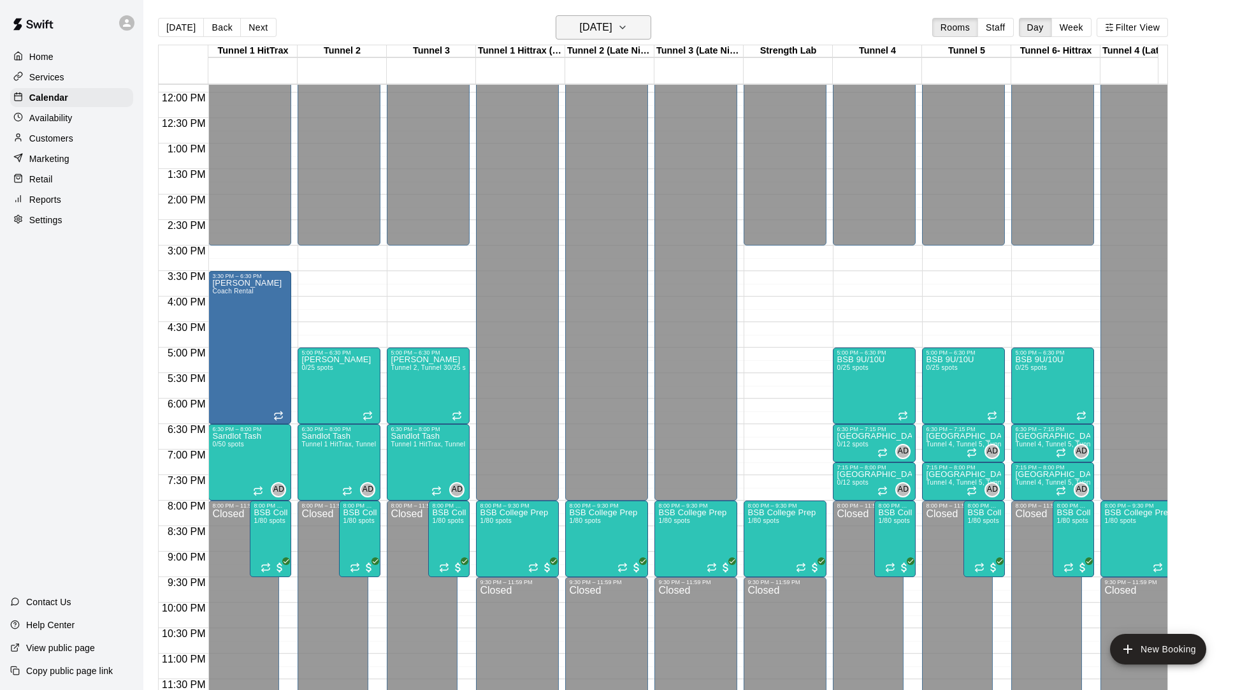
click at [613, 30] on h6 "[DATE]" at bounding box center [596, 27] width 33 height 18
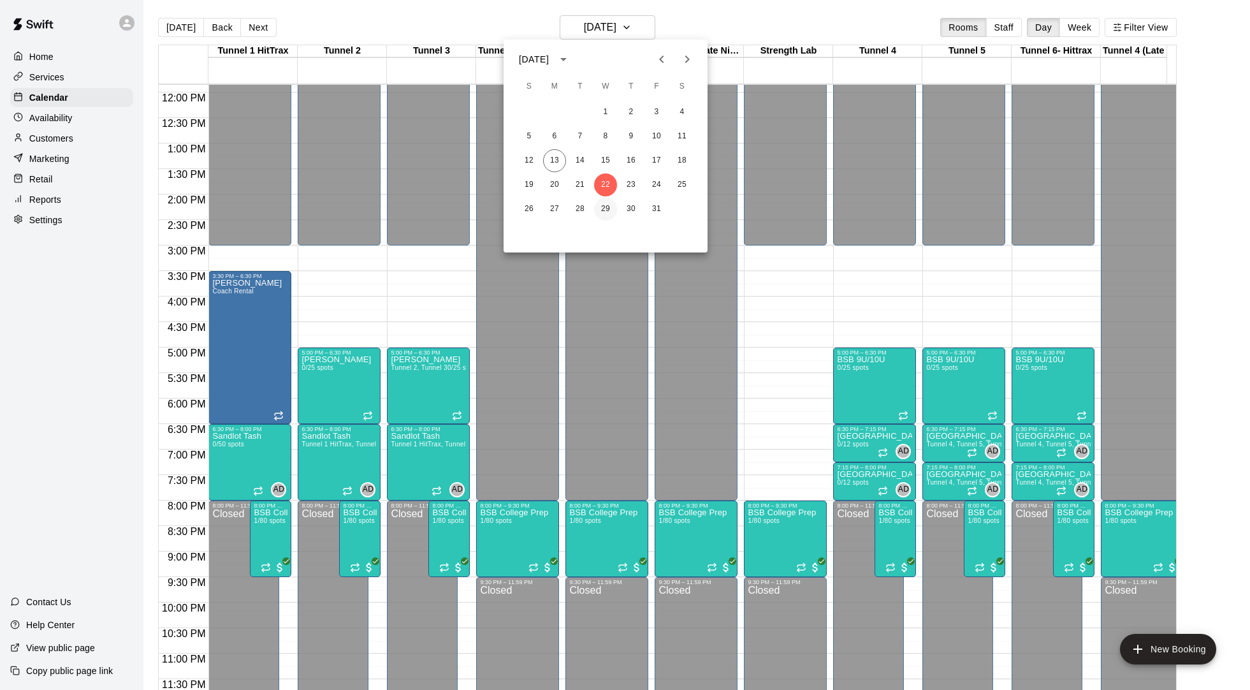
click at [600, 208] on button "29" at bounding box center [605, 209] width 23 height 23
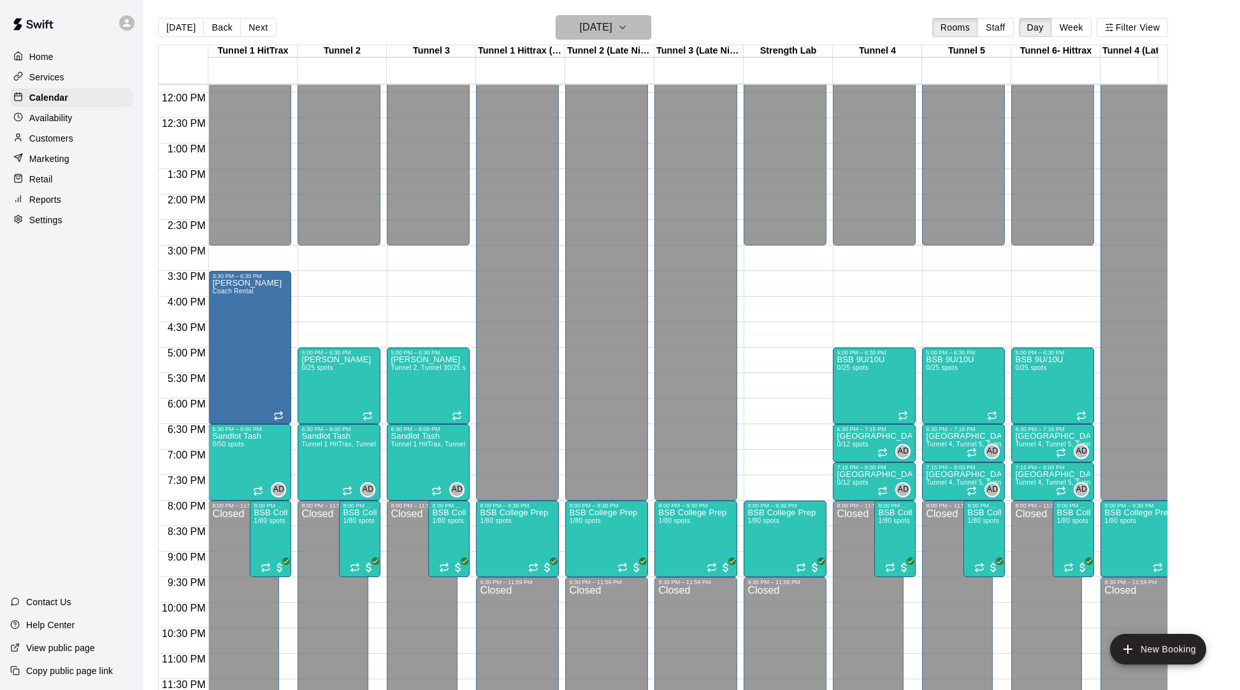
click at [600, 31] on h6 "[DATE]" at bounding box center [596, 27] width 33 height 18
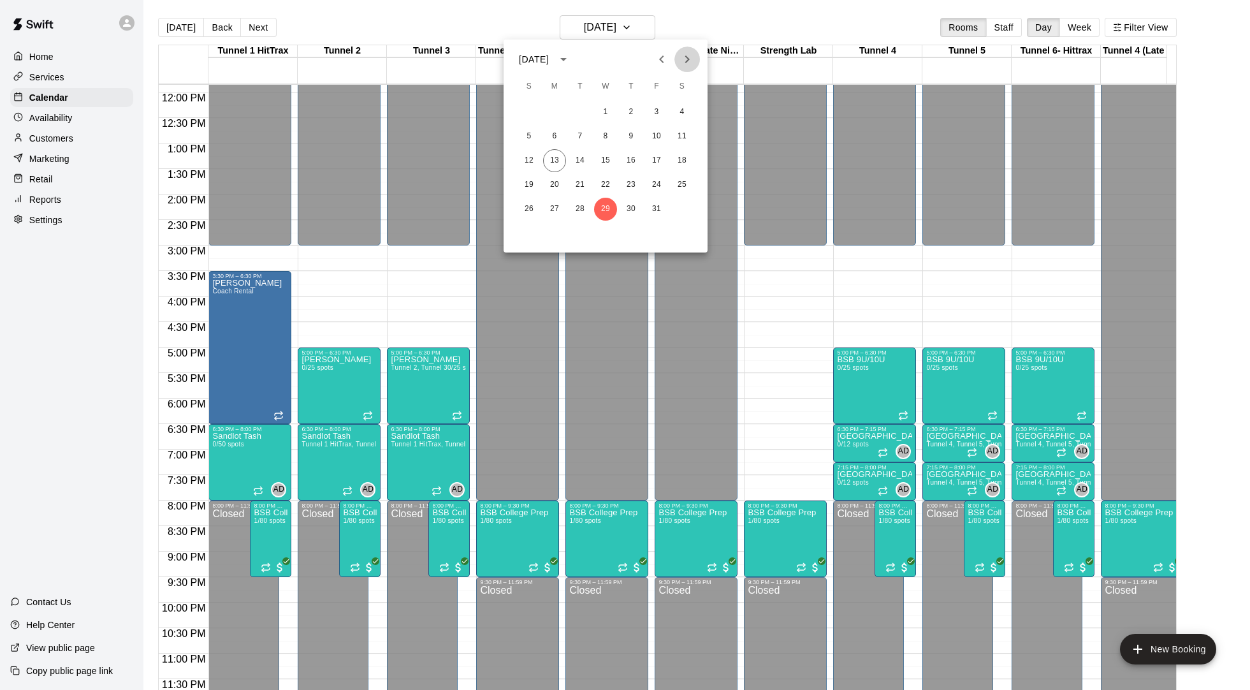
click at [685, 61] on icon "Next month" at bounding box center [686, 59] width 15 height 15
click at [603, 135] on button "5" at bounding box center [605, 136] width 23 height 23
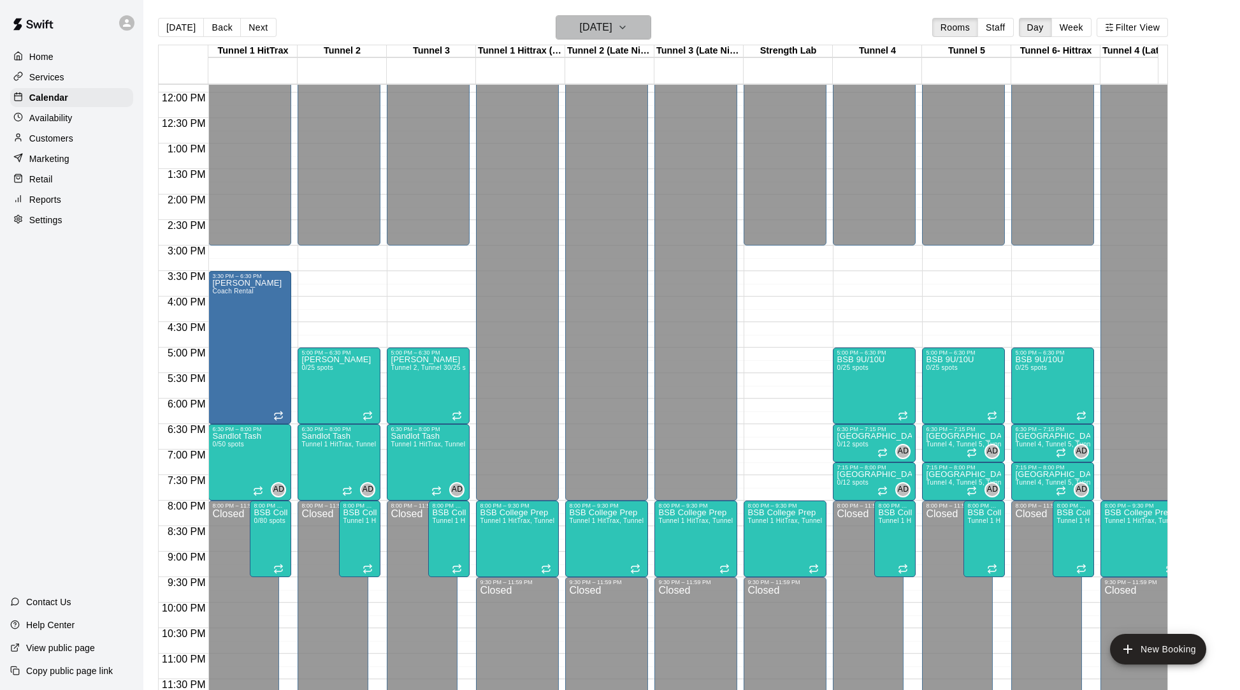
click at [628, 26] on icon "button" at bounding box center [623, 27] width 10 height 15
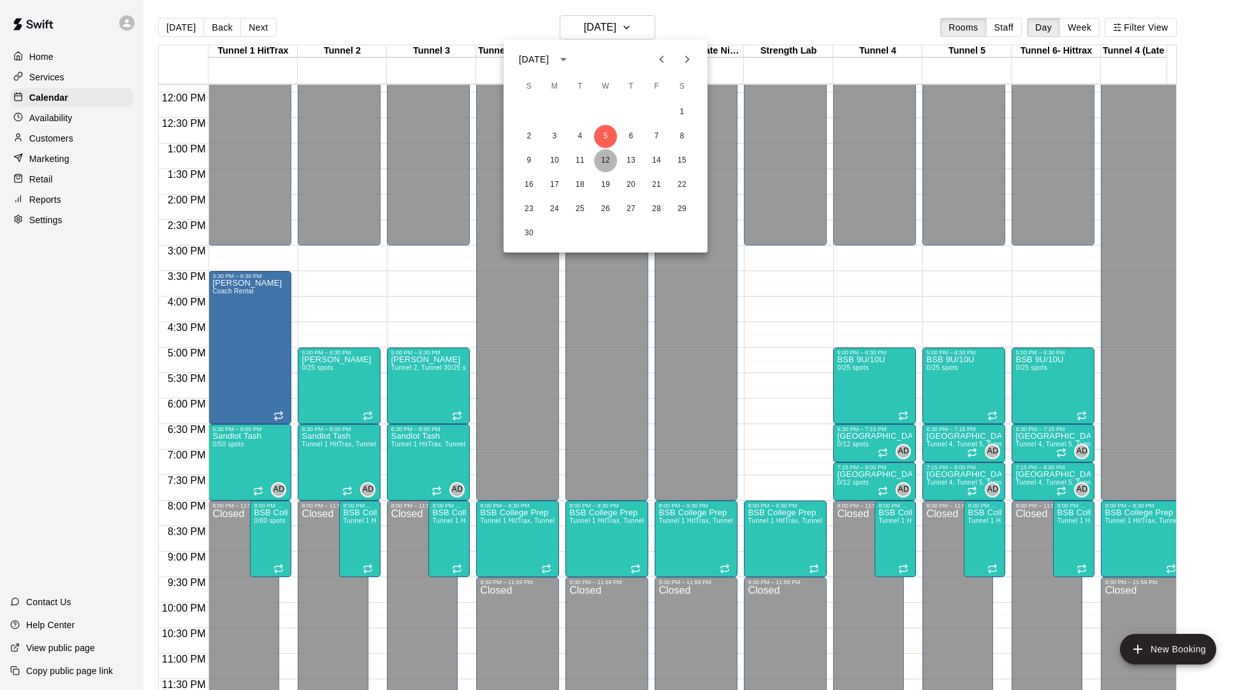
click at [606, 153] on button "12" at bounding box center [605, 160] width 23 height 23
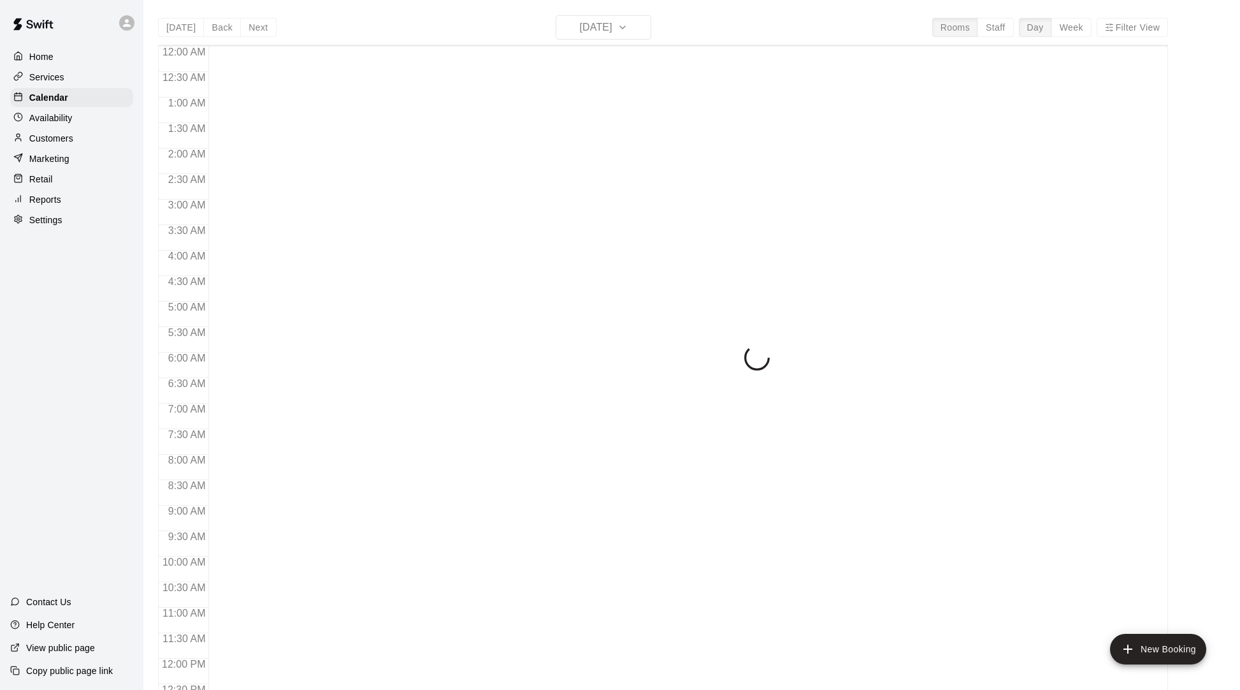
scroll to position [566, 0]
